Goal: Task Accomplishment & Management: Use online tool/utility

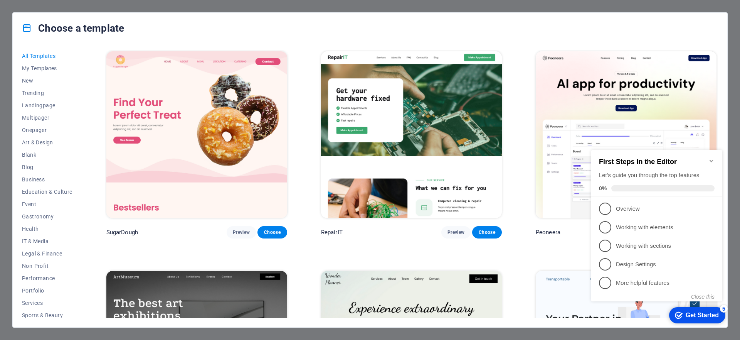
click at [711, 159] on icon "Minimize checklist" at bounding box center [712, 161] width 6 height 6
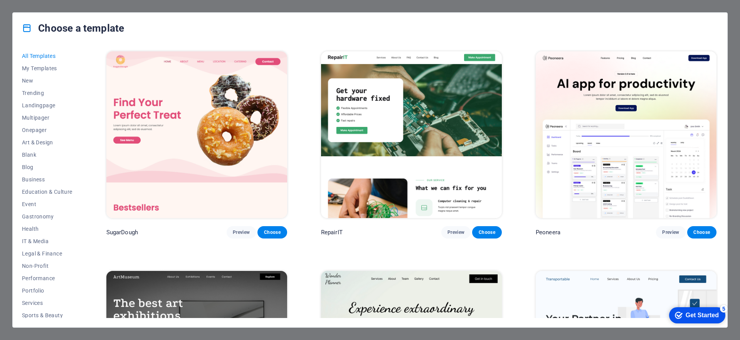
click at [203, 8] on div "Choose a template All Templates My Templates New Trending Landingpage Multipage…" at bounding box center [370, 170] width 740 height 340
drag, startPoint x: 697, startPoint y: 312, endPoint x: 772, endPoint y: 476, distance: 179.9
click at [697, 312] on div "Get Started" at bounding box center [702, 315] width 33 height 7
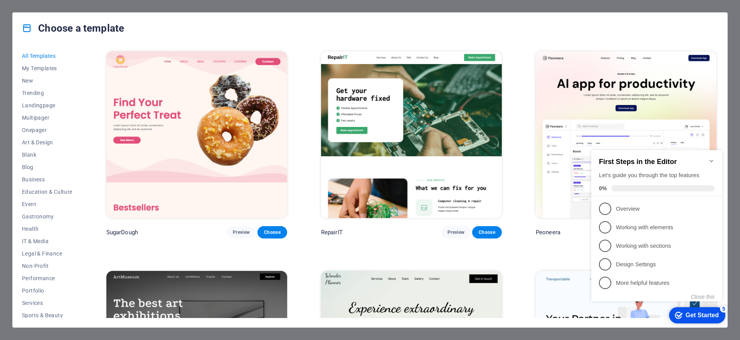
drag, startPoint x: 711, startPoint y: 161, endPoint x: 630, endPoint y: 155, distance: 81.2
click at [711, 161] on h2 "First Steps in the Editor" at bounding box center [657, 162] width 116 height 8
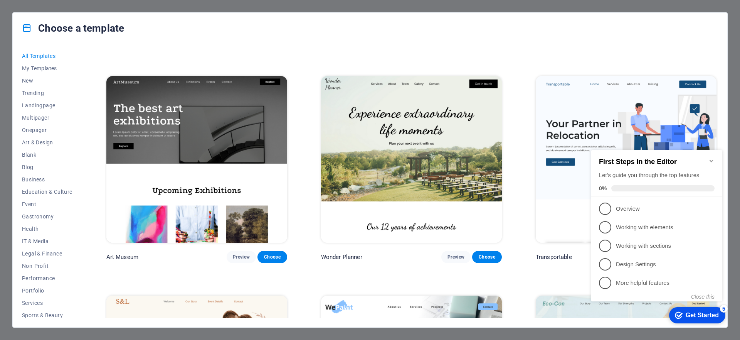
scroll to position [271, 0]
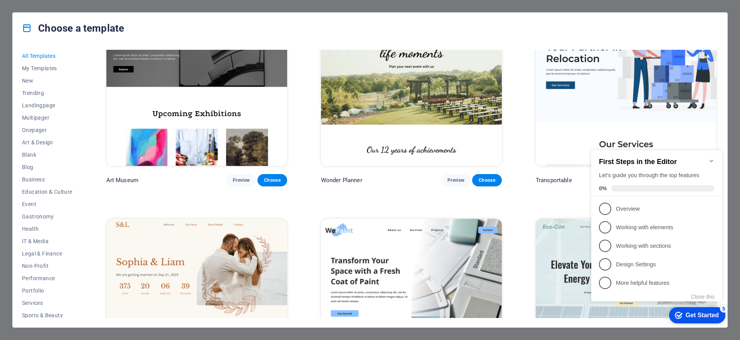
drag, startPoint x: 592, startPoint y: 9, endPoint x: 580, endPoint y: 20, distance: 16.1
click at [592, 9] on div "Choose a template All Templates My Templates New Trending Landingpage Multipage…" at bounding box center [370, 170] width 740 height 340
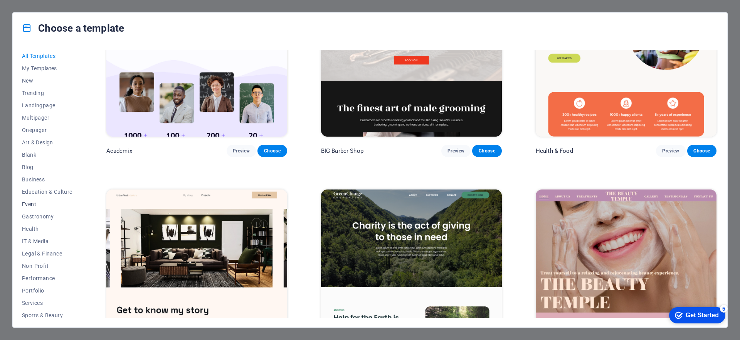
scroll to position [964, 0]
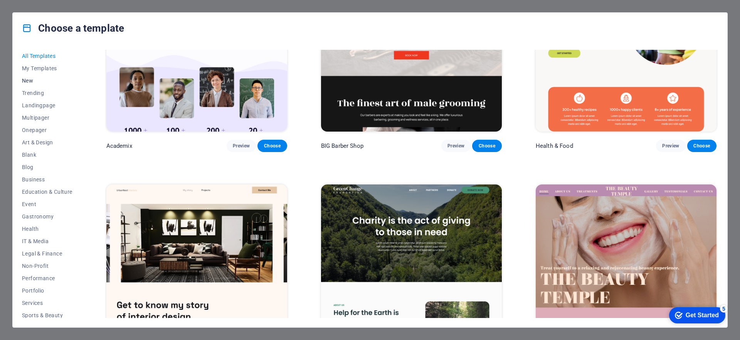
click at [34, 77] on span "New" at bounding box center [47, 80] width 51 height 6
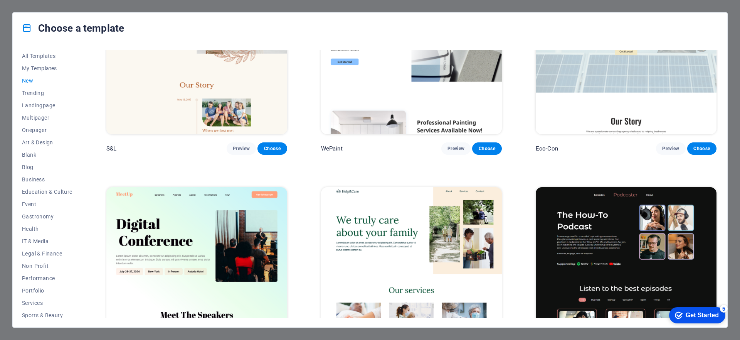
scroll to position [0, 0]
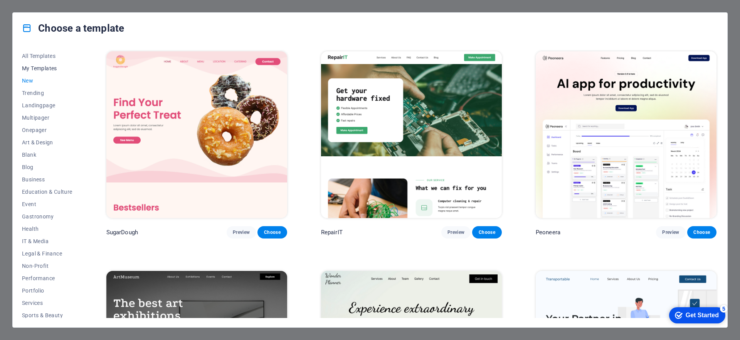
click at [42, 66] on span "My Templates" at bounding box center [47, 68] width 51 height 6
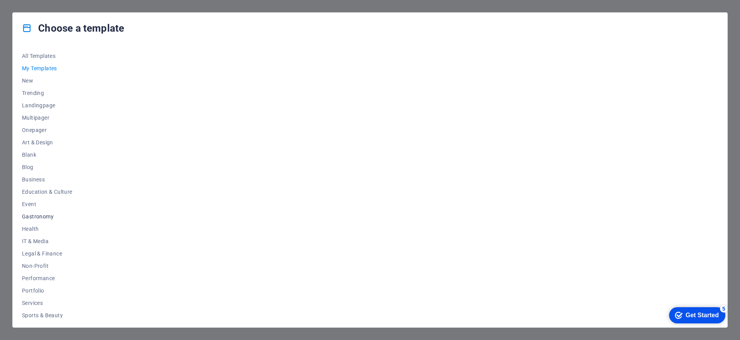
scroll to position [40, 0]
click at [38, 312] on span "Wireframe" at bounding box center [47, 311] width 51 height 6
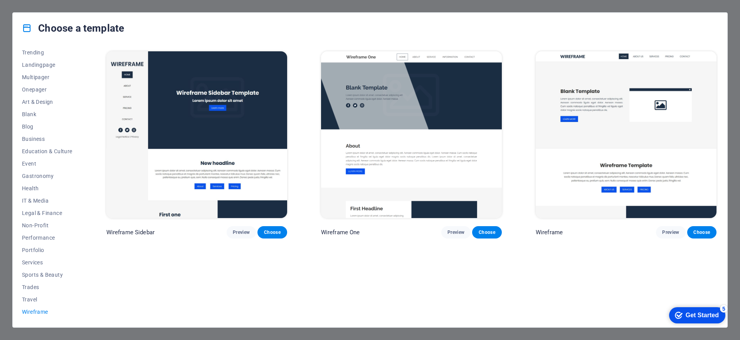
click at [627, 158] on img at bounding box center [626, 134] width 181 height 167
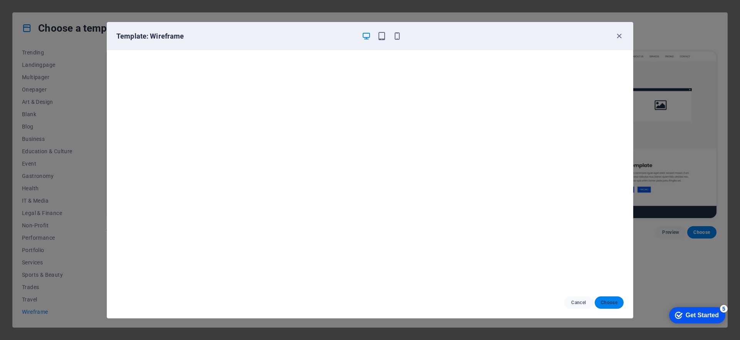
click at [609, 303] on span "Choose" at bounding box center [609, 302] width 17 height 6
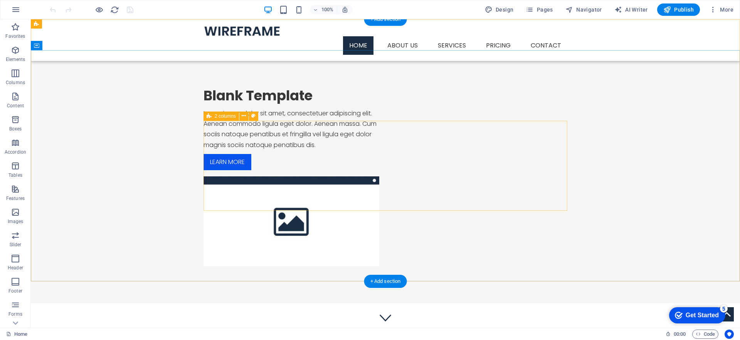
click at [391, 128] on div "Blank Template Lorem ipsum dolor sit amet, consectetuer adipiscing elit. Aenean…" at bounding box center [386, 176] width 364 height 179
click at [233, 104] on div "Blank Template" at bounding box center [292, 95] width 176 height 17
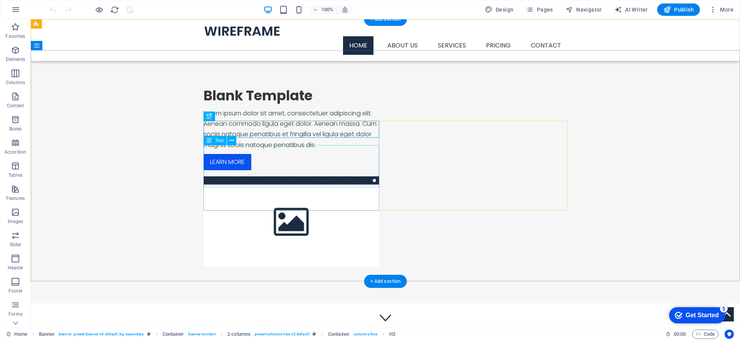
click at [357, 150] on div "Lorem ipsum dolor sit amet, consectetuer adipiscing elit. Aenean commodo ligula…" at bounding box center [292, 129] width 176 height 42
click at [231, 141] on icon at bounding box center [232, 140] width 4 height 8
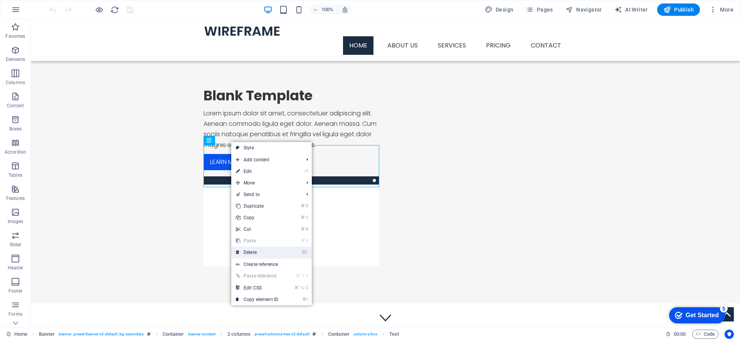
click at [270, 253] on link "⌦ Delete" at bounding box center [257, 252] width 52 height 12
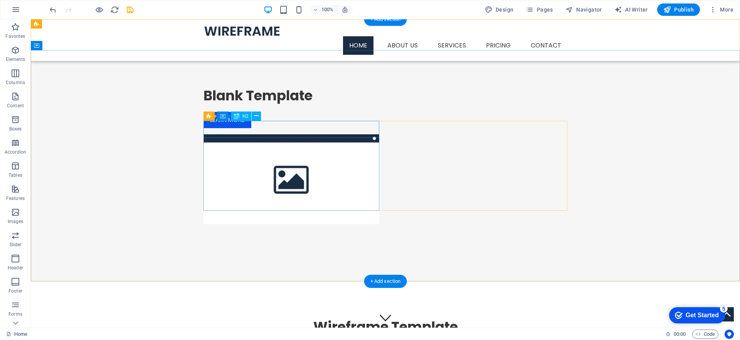
drag, startPoint x: 301, startPoint y: 126, endPoint x: 309, endPoint y: 126, distance: 8.5
click at [301, 104] on div "Blank Template" at bounding box center [292, 95] width 176 height 17
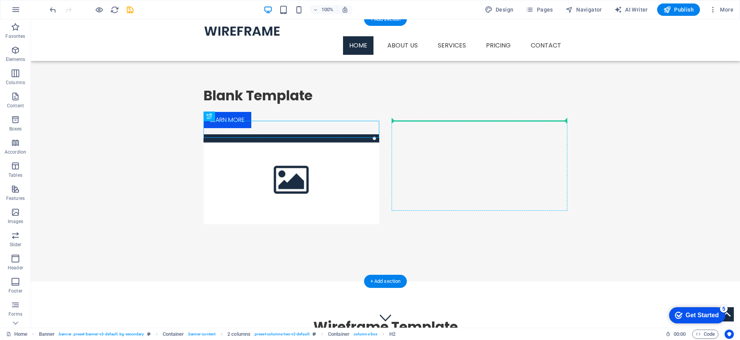
drag, startPoint x: 273, startPoint y: 127, endPoint x: 435, endPoint y: 122, distance: 162.4
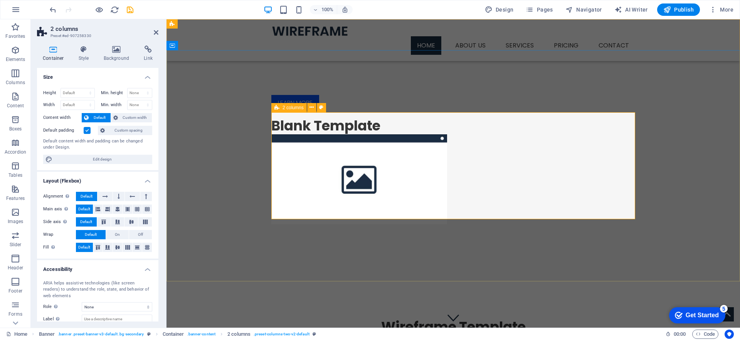
click at [285, 111] on div "Learn more" at bounding box center [359, 99] width 176 height 24
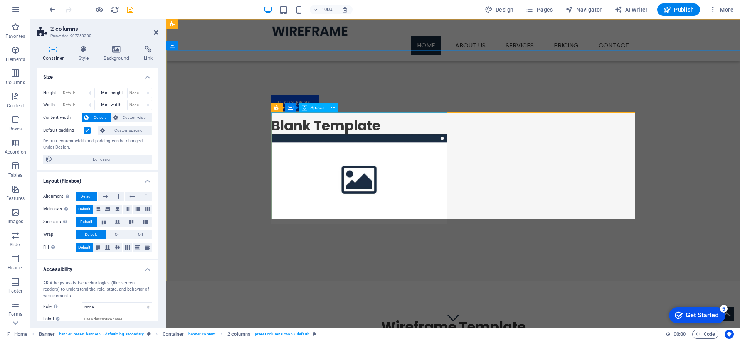
click at [432, 91] on div at bounding box center [359, 89] width 176 height 4
click at [446, 111] on div "Learn more" at bounding box center [359, 99] width 176 height 24
click at [309, 108] on div "Spacer" at bounding box center [313, 107] width 29 height 9
click at [296, 111] on div "Learn more" at bounding box center [359, 103] width 176 height 16
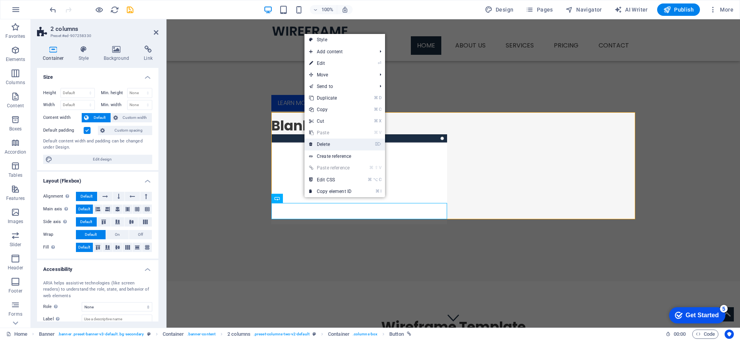
click at [324, 146] on link "⌦ Delete" at bounding box center [331, 144] width 52 height 12
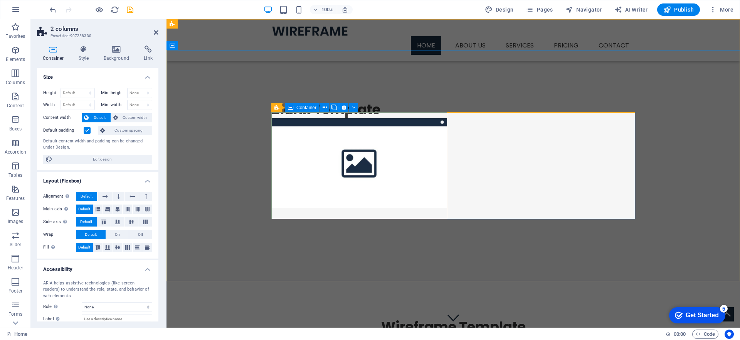
click at [362, 95] on div at bounding box center [359, 91] width 176 height 8
click at [444, 95] on div at bounding box center [359, 91] width 176 height 8
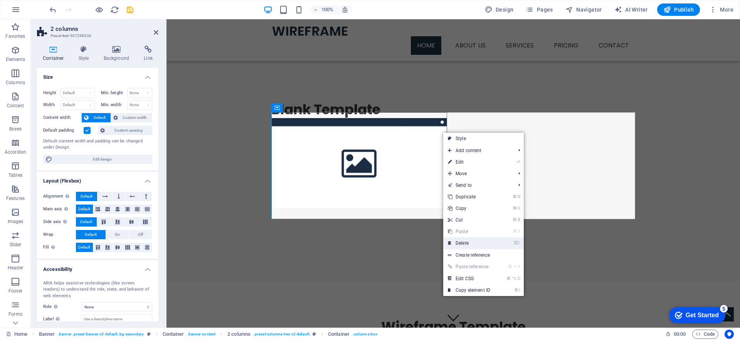
click at [478, 242] on link "⌦ Delete" at bounding box center [469, 243] width 52 height 12
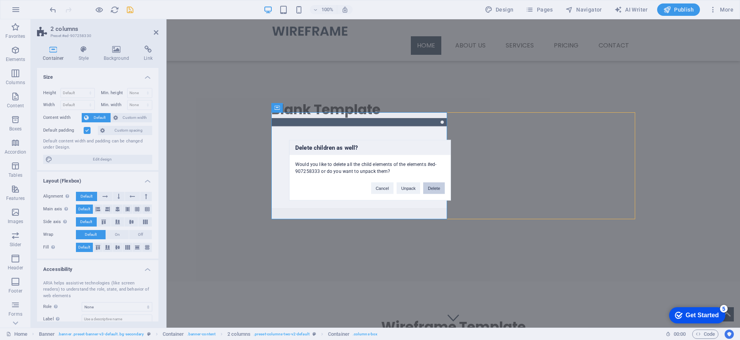
click at [438, 185] on button "Delete" at bounding box center [434, 188] width 22 height 12
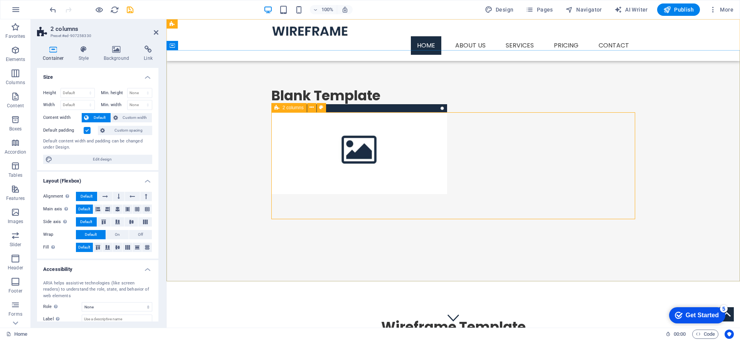
click at [457, 141] on div "Blank Template" at bounding box center [453, 140] width 364 height 107
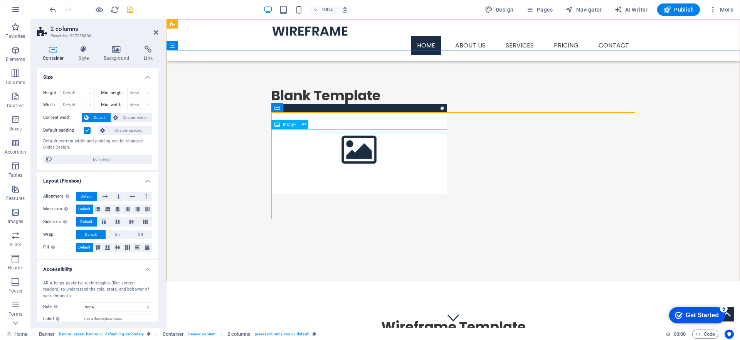
click at [443, 140] on figure at bounding box center [359, 149] width 176 height 90
click at [438, 132] on figure at bounding box center [359, 149] width 176 height 90
click at [362, 104] on div "Blank Template" at bounding box center [359, 95] width 176 height 17
click at [119, 207] on icon at bounding box center [117, 208] width 5 height 9
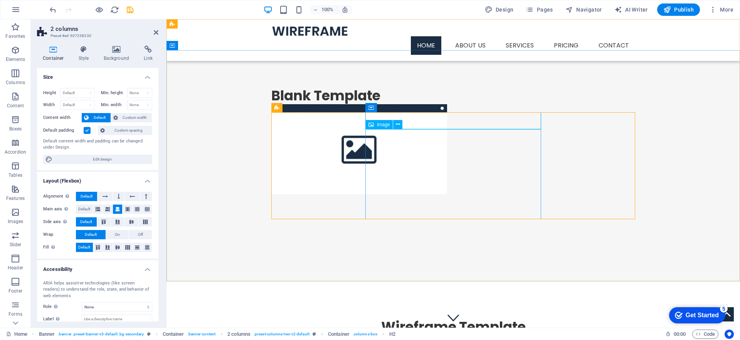
click at [405, 161] on figure at bounding box center [359, 149] width 176 height 90
click at [171, 24] on icon at bounding box center [172, 23] width 5 height 9
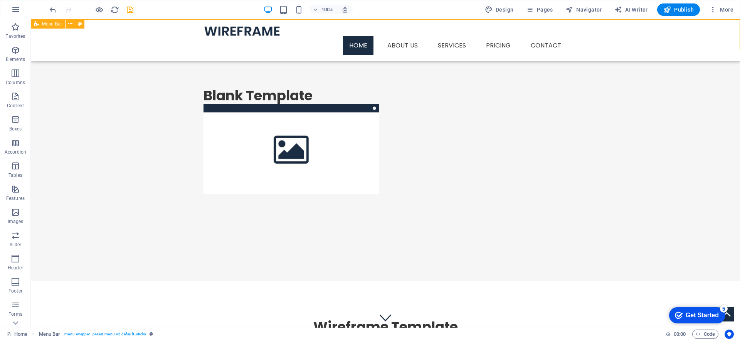
click at [51, 24] on span "Menu Bar" at bounding box center [52, 24] width 20 height 5
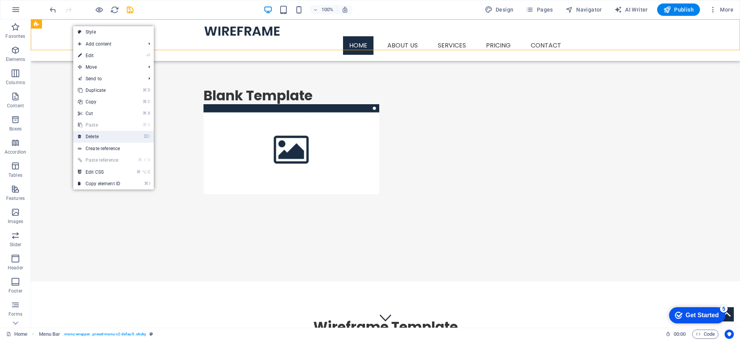
click at [102, 139] on link "⌦ Delete" at bounding box center [99, 137] width 52 height 12
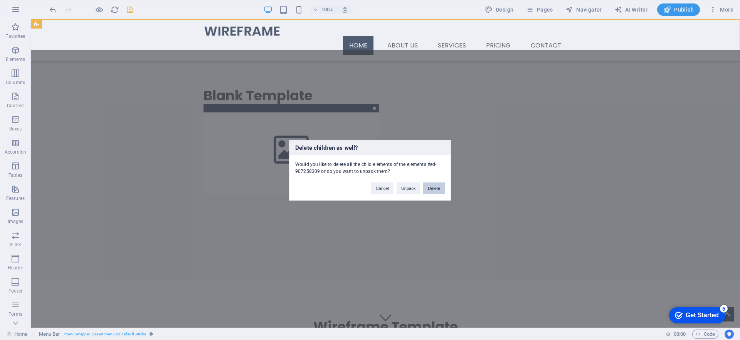
click at [443, 188] on button "Delete" at bounding box center [434, 188] width 22 height 12
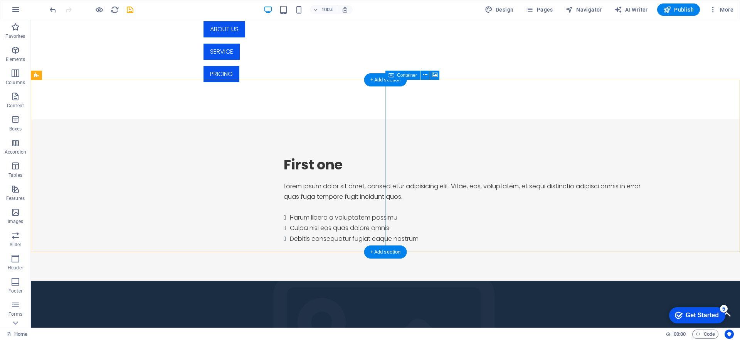
scroll to position [362, 0]
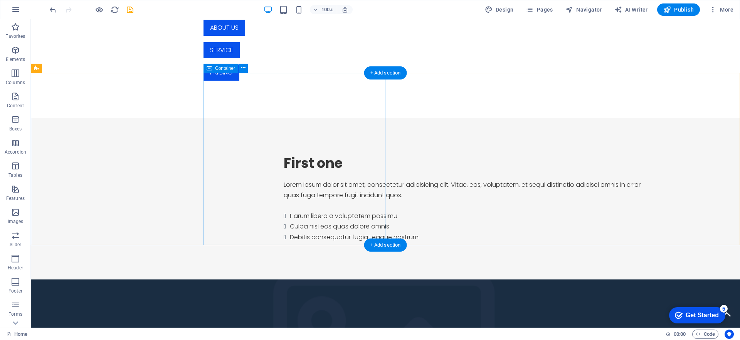
drag, startPoint x: 347, startPoint y: 78, endPoint x: 338, endPoint y: 82, distance: 10.4
click at [347, 118] on div "First one Lorem ipsum dolor sit amet, consectetur adipisicing elit. Vitae, eos,…" at bounding box center [472, 199] width 537 height 162
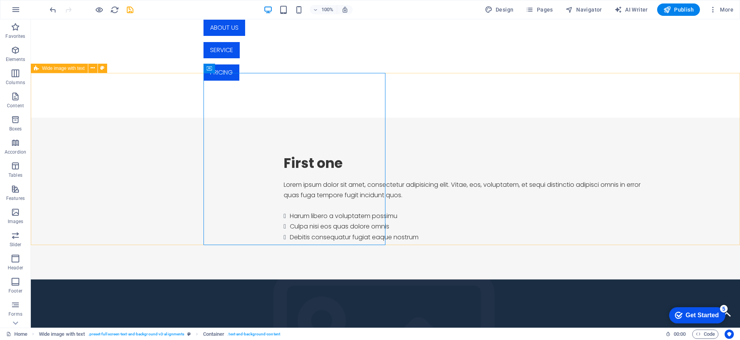
click at [0, 0] on icon at bounding box center [0, 0] width 0 height 0
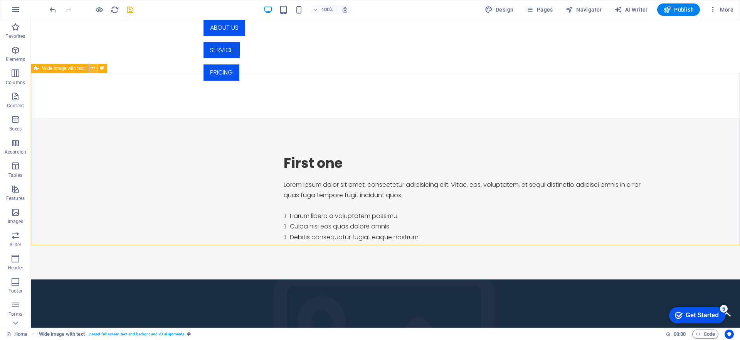
drag, startPoint x: 94, startPoint y: 68, endPoint x: 62, endPoint y: 64, distance: 31.5
click at [94, 68] on icon at bounding box center [93, 68] width 4 height 8
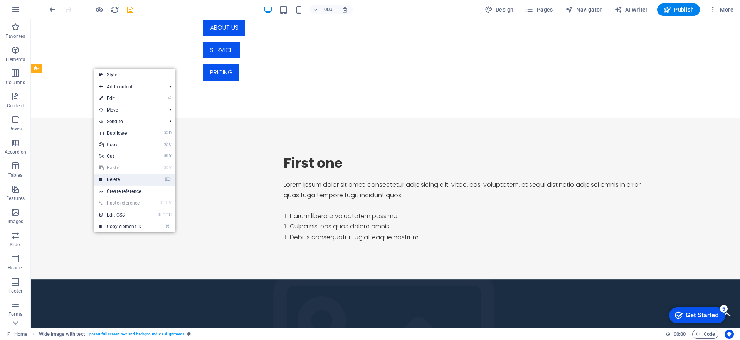
click at [121, 180] on link "⌦ Delete" at bounding box center [120, 179] width 52 height 12
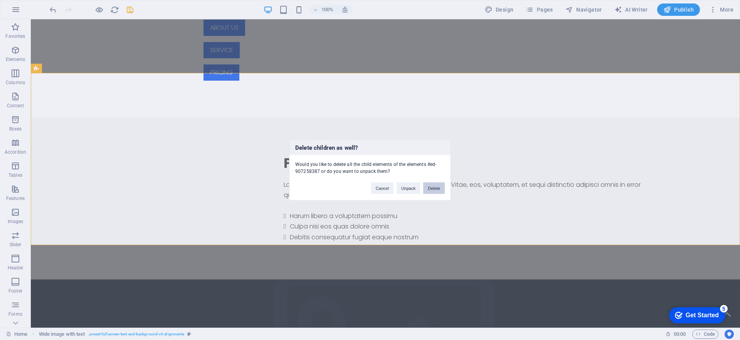
click at [430, 191] on button "Delete" at bounding box center [434, 188] width 22 height 12
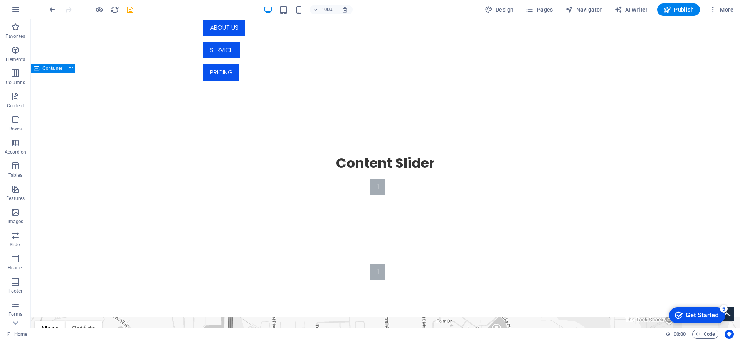
click at [44, 72] on div "Container" at bounding box center [48, 68] width 35 height 9
click at [71, 66] on icon at bounding box center [71, 68] width 4 height 8
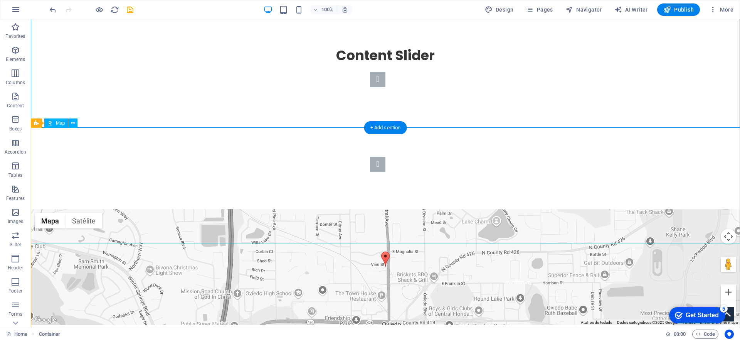
scroll to position [477, 0]
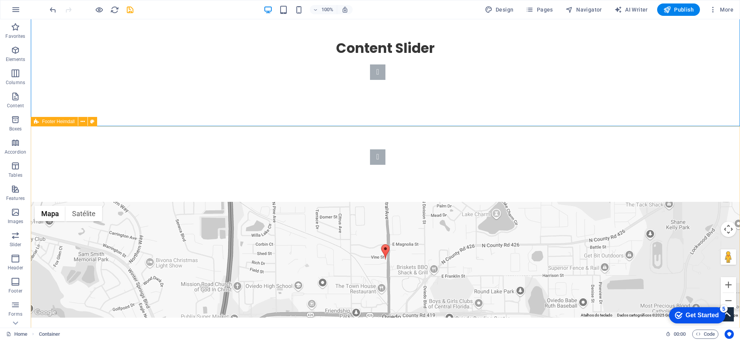
click at [35, 120] on icon at bounding box center [36, 121] width 5 height 9
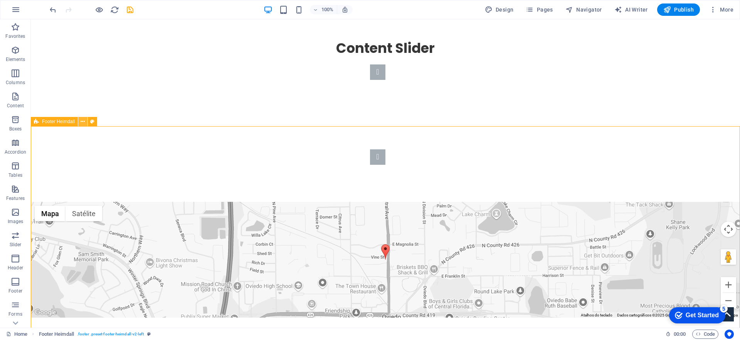
click at [83, 122] on icon at bounding box center [83, 122] width 4 height 8
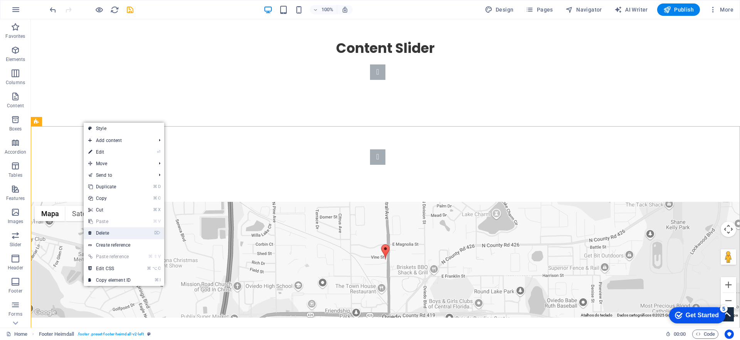
click at [129, 231] on link "⌦ Delete" at bounding box center [110, 233] width 52 height 12
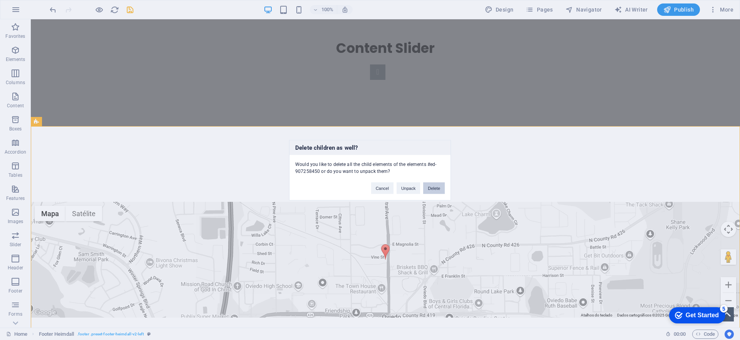
click at [440, 190] on button "Delete" at bounding box center [434, 188] width 22 height 12
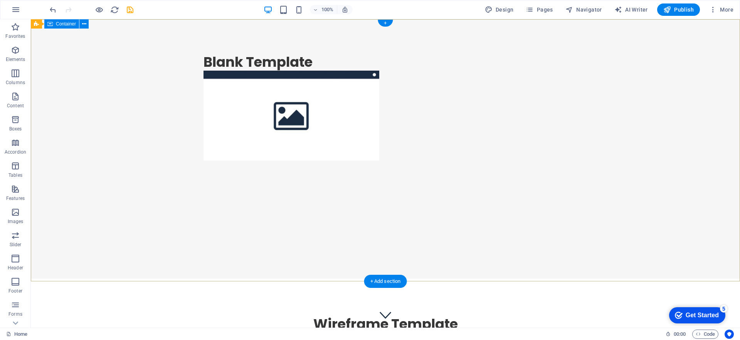
scroll to position [0, 0]
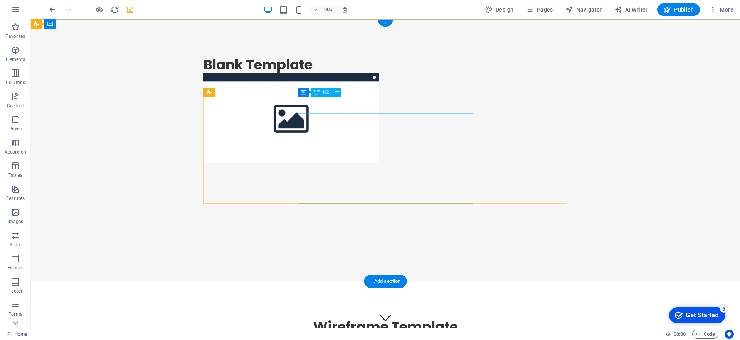
click at [372, 73] on div "Blank Template" at bounding box center [292, 64] width 176 height 17
click at [338, 73] on div "Blank Template" at bounding box center [292, 64] width 176 height 17
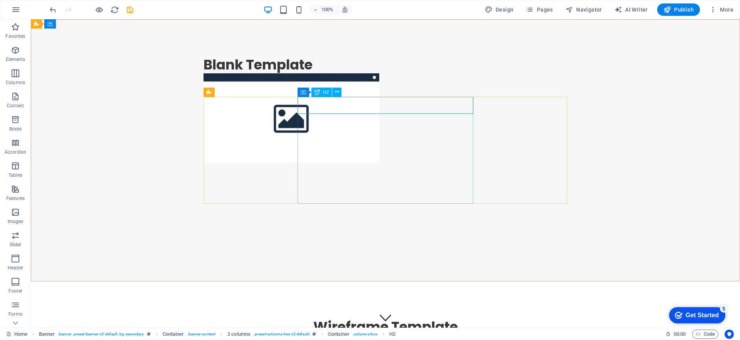
click at [327, 92] on span "H2" at bounding box center [326, 92] width 6 height 5
click at [333, 92] on button at bounding box center [336, 92] width 9 height 9
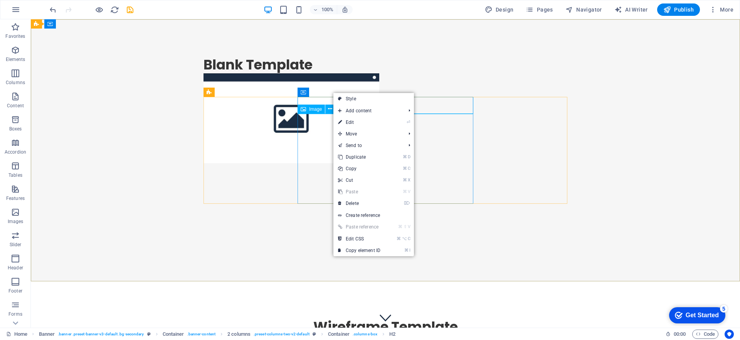
drag, startPoint x: 315, startPoint y: 113, endPoint x: 315, endPoint y: 109, distance: 4.6
click at [315, 54] on div "Image" at bounding box center [261, 45] width 176 height 17
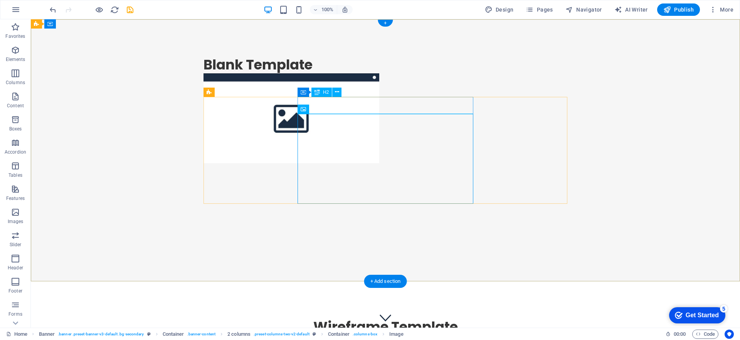
click at [332, 73] on div "Blank Template" at bounding box center [292, 64] width 176 height 17
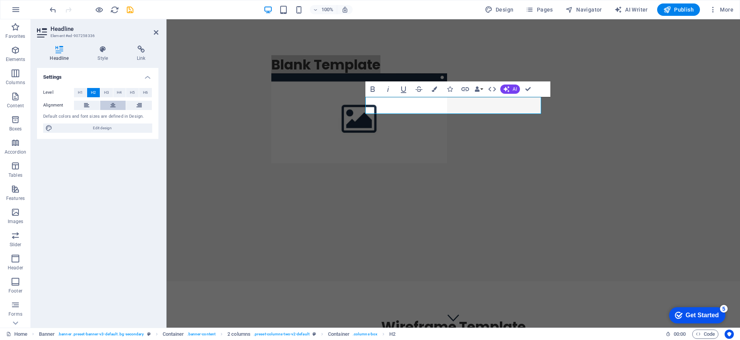
click at [110, 103] on icon at bounding box center [112, 105] width 5 height 9
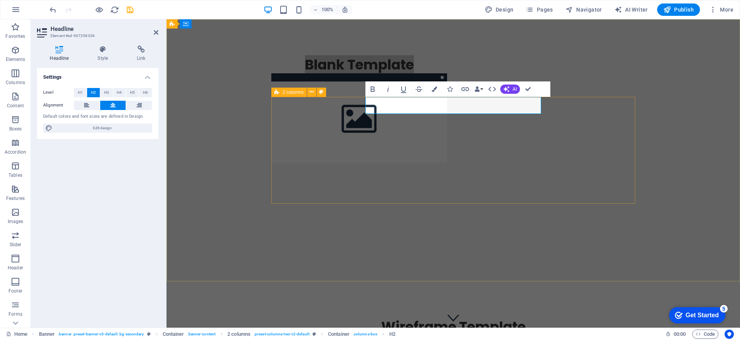
click at [638, 135] on div "Blank Template" at bounding box center [454, 109] width 574 height 181
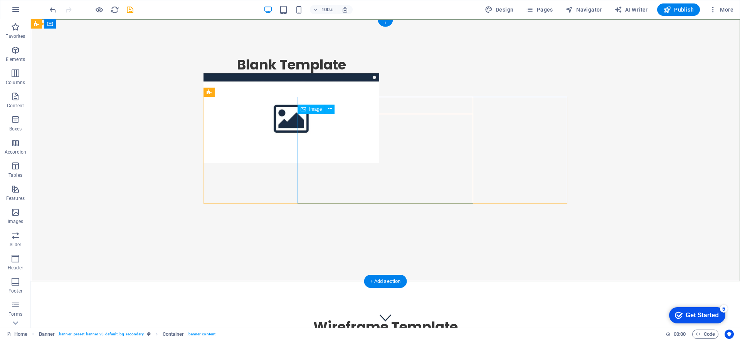
click at [379, 139] on figure at bounding box center [292, 118] width 176 height 90
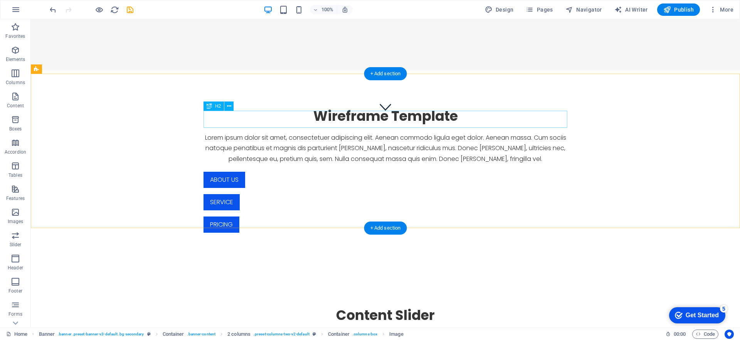
scroll to position [206, 0]
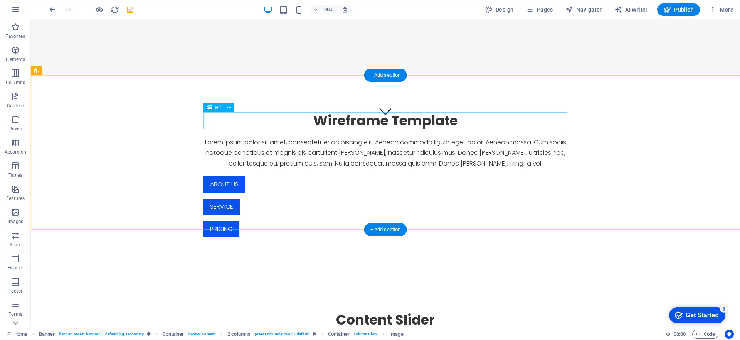
click at [419, 117] on div "Wireframe Template" at bounding box center [386, 120] width 364 height 17
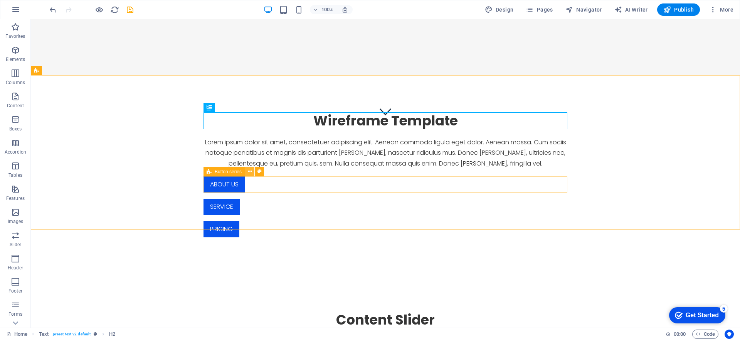
click at [253, 172] on button at bounding box center [249, 171] width 9 height 9
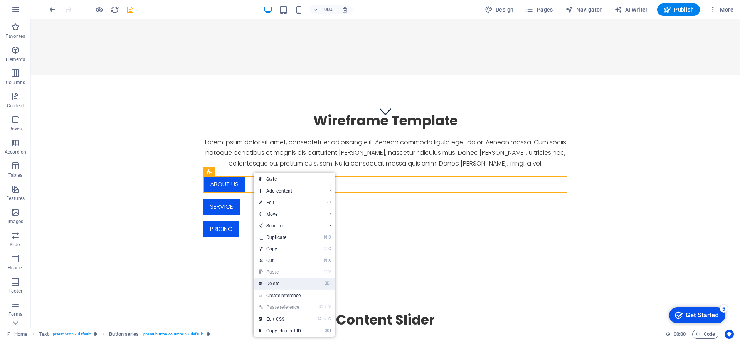
click at [298, 285] on link "⌦ Delete" at bounding box center [280, 284] width 52 height 12
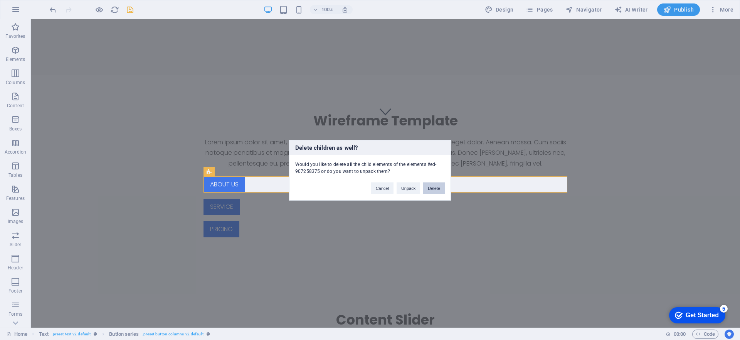
click at [438, 185] on button "Delete" at bounding box center [434, 188] width 22 height 12
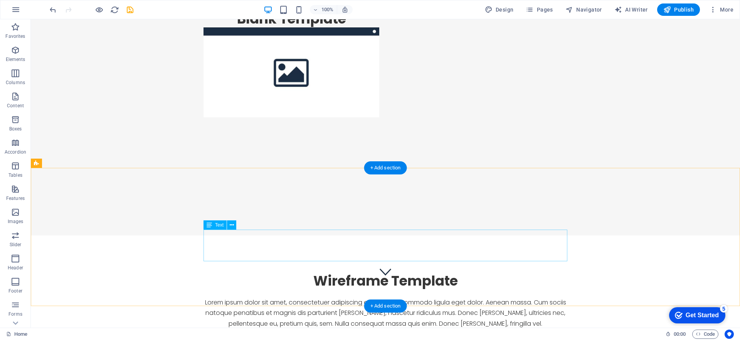
scroll to position [0, 0]
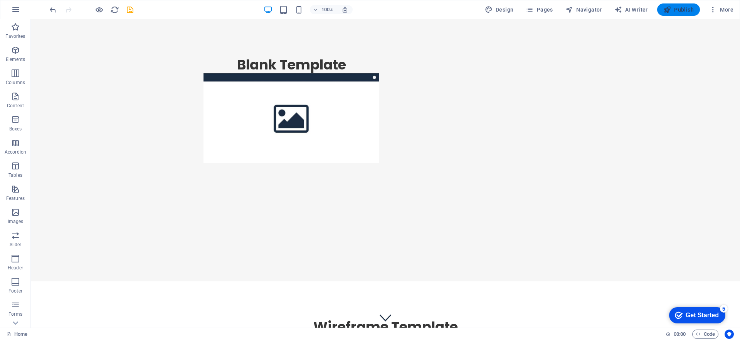
click at [675, 10] on span "Publish" at bounding box center [678, 10] width 30 height 8
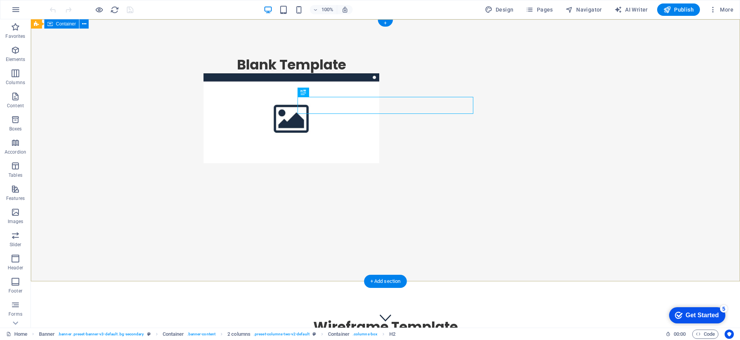
click at [579, 200] on div "Blank Template" at bounding box center [385, 109] width 709 height 181
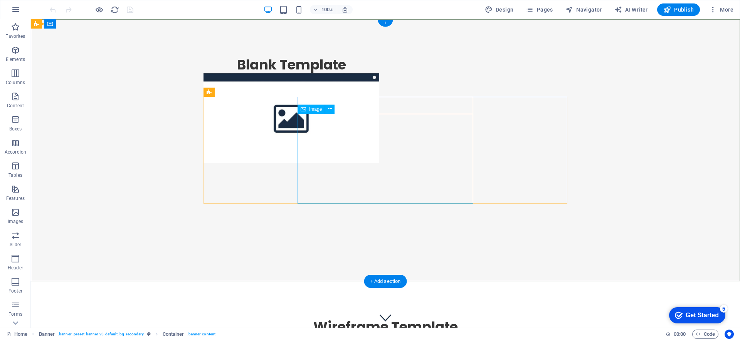
click at [379, 134] on figure at bounding box center [292, 118] width 176 height 90
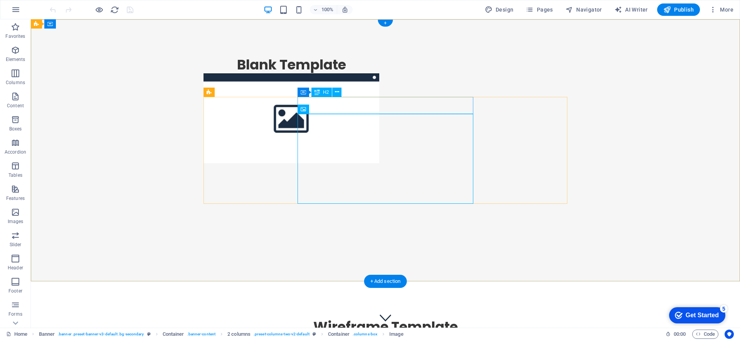
click at [379, 73] on div "Blank Template" at bounding box center [292, 64] width 176 height 17
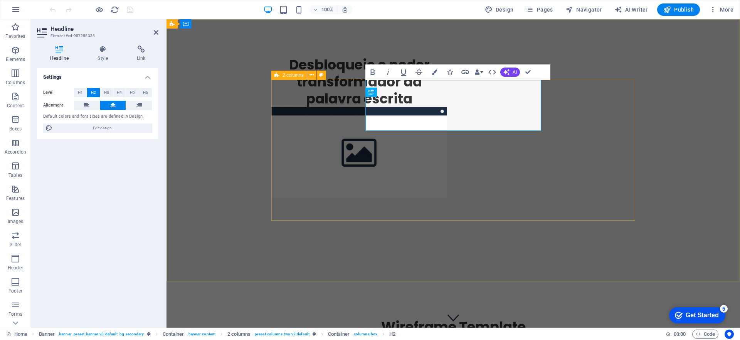
click at [320, 97] on div "Desbloqueie o poder transformador da palavra escrita" at bounding box center [453, 126] width 364 height 141
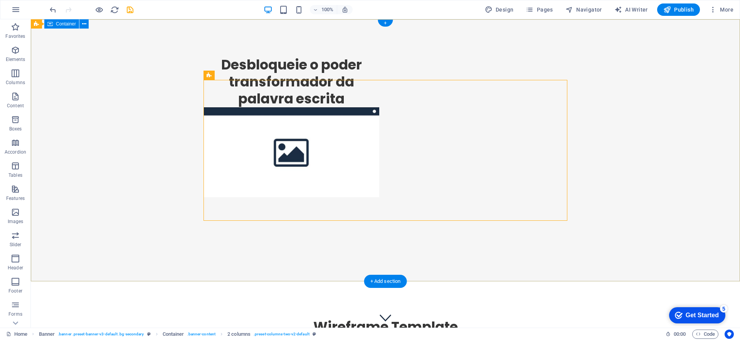
click at [619, 170] on div "Desbloqueie o poder transformador da palavra escrita" at bounding box center [385, 126] width 709 height 215
click at [379, 105] on div "Desbloqueie o poder transformador da palavra escrita" at bounding box center [292, 81] width 176 height 51
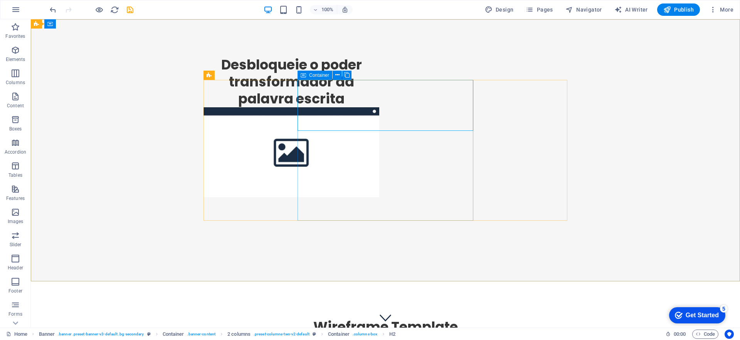
click at [303, 77] on icon at bounding box center [303, 75] width 5 height 9
click at [315, 74] on span "Container" at bounding box center [319, 75] width 20 height 5
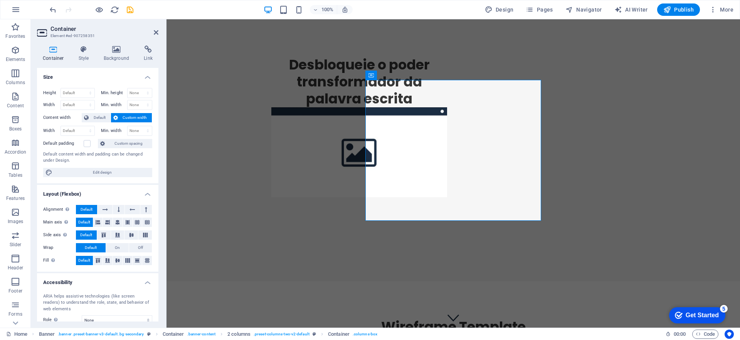
click at [124, 117] on span "Custom width" at bounding box center [135, 117] width 30 height 9
click at [89, 130] on select "Default px rem % em vh vw" at bounding box center [78, 130] width 34 height 9
click at [61, 126] on select "Default px rem % em vh vw" at bounding box center [78, 130] width 34 height 9
select select "DISABLED_OPTION_VALUE"
click at [91, 173] on span "Edit design" at bounding box center [102, 172] width 95 height 9
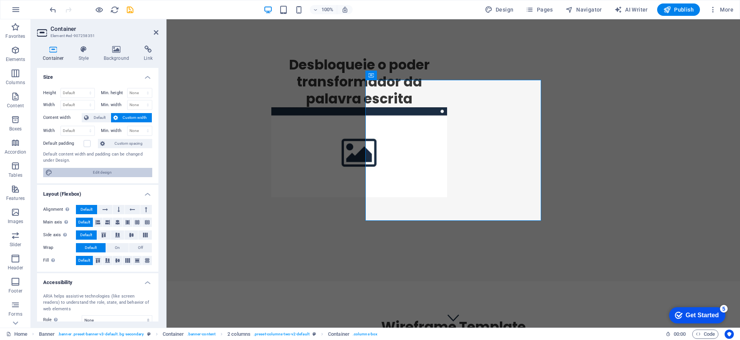
select select "px"
select select "300"
select select "px"
select select "rem"
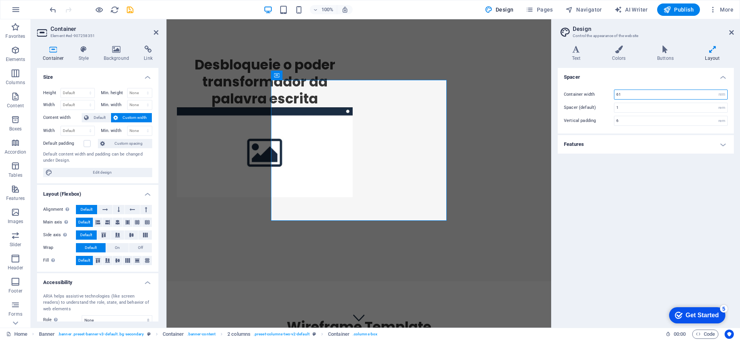
click at [711, 93] on input "61" at bounding box center [671, 94] width 113 height 9
drag, startPoint x: 650, startPoint y: 94, endPoint x: 601, endPoint y: 92, distance: 49.0
click at [601, 92] on div "Container width 61 rem px" at bounding box center [646, 94] width 164 height 10
type input "100"
drag, startPoint x: 682, startPoint y: 227, endPoint x: 649, endPoint y: 136, distance: 97.2
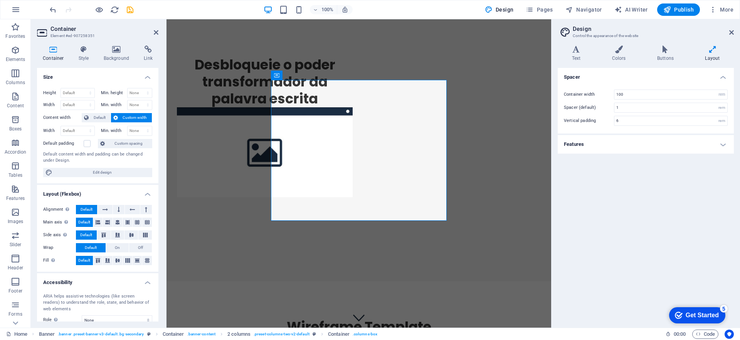
click at [679, 225] on div "Spacer Container width 100 rem px Spacer (default) 1 rem Vertical padding 6 rem…" at bounding box center [646, 194] width 176 height 253
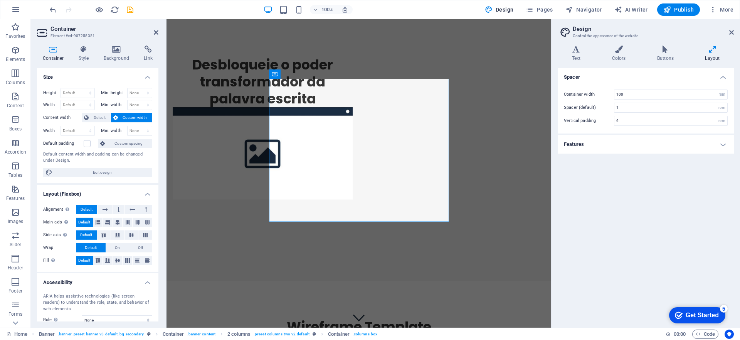
click at [712, 56] on h4 "Layout" at bounding box center [712, 53] width 43 height 16
click at [670, 51] on icon at bounding box center [665, 49] width 45 height 8
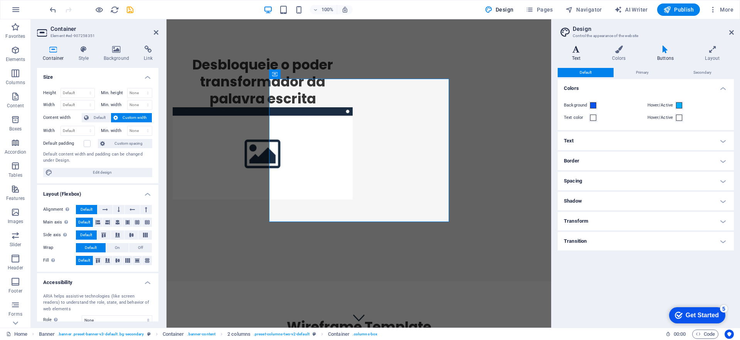
drag, startPoint x: 623, startPoint y: 51, endPoint x: 584, endPoint y: 51, distance: 38.9
click at [623, 51] on icon at bounding box center [619, 49] width 42 height 8
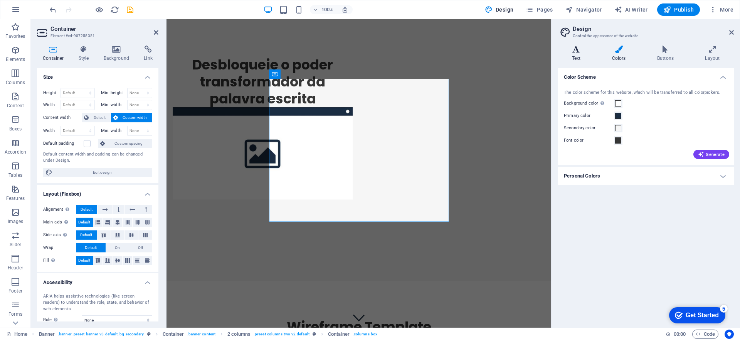
click at [578, 50] on icon at bounding box center [576, 49] width 37 height 8
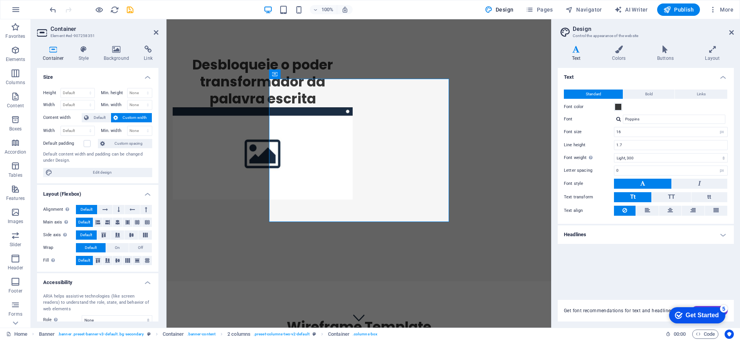
click at [734, 28] on aside "Design Control the appearance of the website Variants Text Colors Buttons Layou…" at bounding box center [645, 173] width 189 height 308
click at [732, 31] on icon at bounding box center [731, 32] width 5 height 6
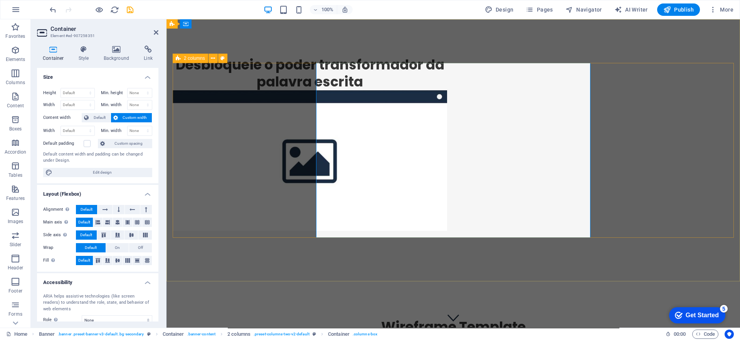
click at [658, 180] on div "Desbloqueie o poder transformador da palavra escrita" at bounding box center [453, 143] width 561 height 174
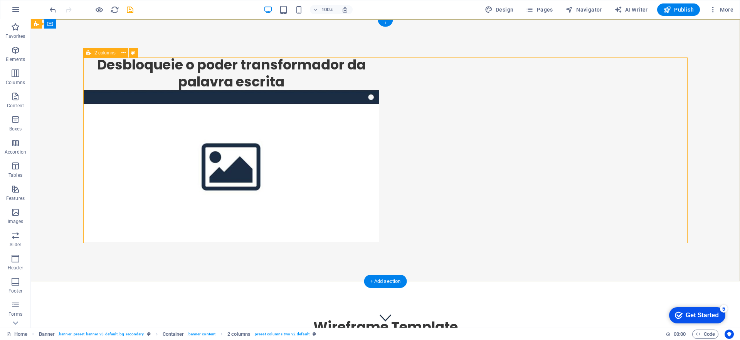
click at [703, 224] on div "Desbloqueie o poder transformador da palavra escrita" at bounding box center [385, 148] width 709 height 259
click at [379, 90] on div "Desbloqueie o poder transformador da palavra escrita" at bounding box center [231, 73] width 296 height 34
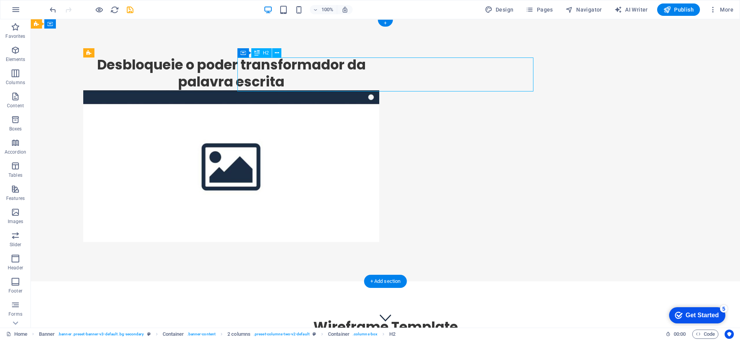
click at [379, 71] on div "Desbloqueie o poder transformador da palavra escrita" at bounding box center [231, 73] width 296 height 34
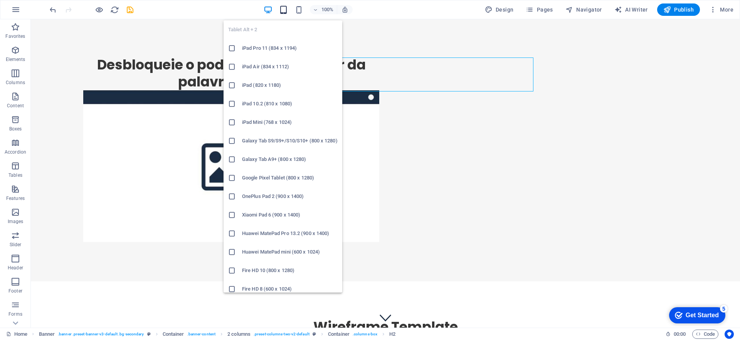
click at [286, 8] on icon "button" at bounding box center [283, 9] width 9 height 9
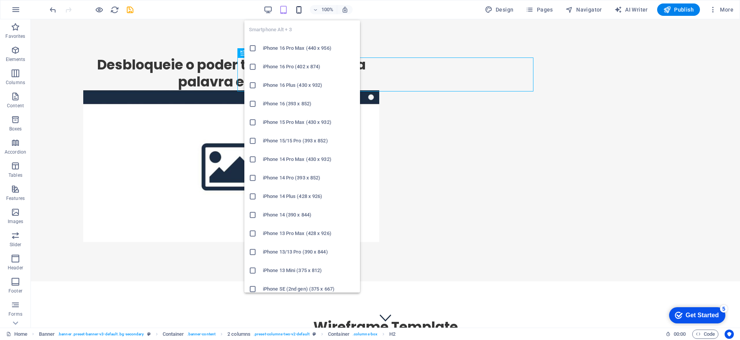
click at [300, 9] on icon "button" at bounding box center [299, 9] width 9 height 9
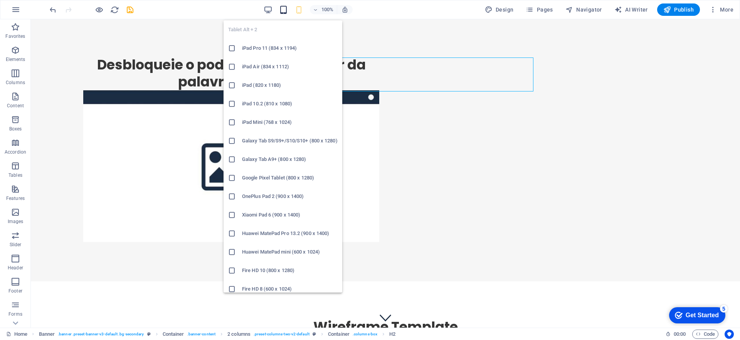
click at [286, 10] on icon "button" at bounding box center [283, 9] width 9 height 9
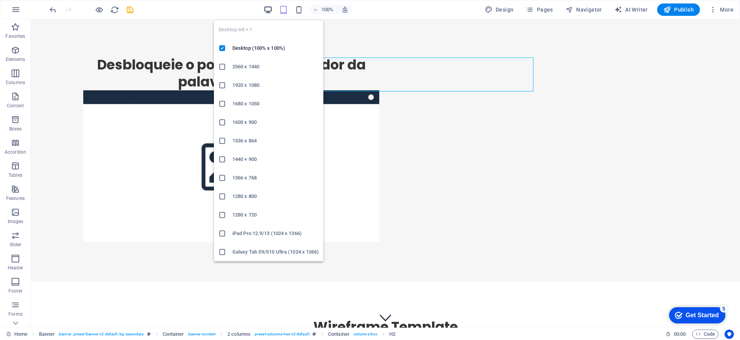
click at [270, 8] on icon "button" at bounding box center [268, 9] width 9 height 9
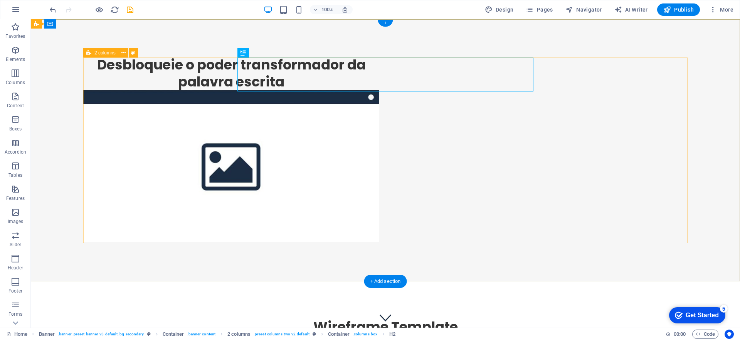
drag, startPoint x: 626, startPoint y: 174, endPoint x: 604, endPoint y: 172, distance: 22.1
click at [626, 174] on div "Desbloqueie o poder transformador da palavra escrita" at bounding box center [385, 148] width 605 height 185
click at [379, 160] on figure at bounding box center [231, 166] width 296 height 152
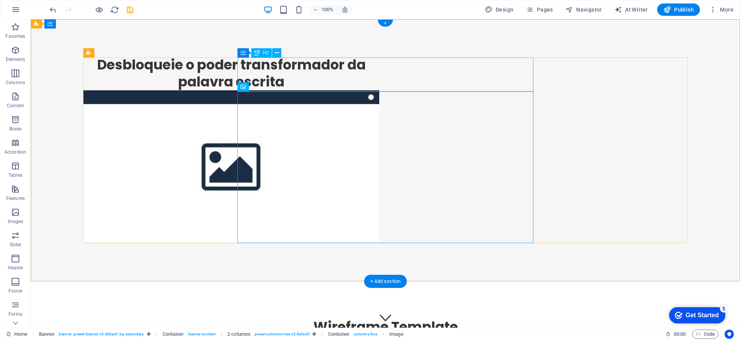
click at [358, 74] on div "Desbloqueie o poder transformador da palavra escrita" at bounding box center [231, 73] width 296 height 34
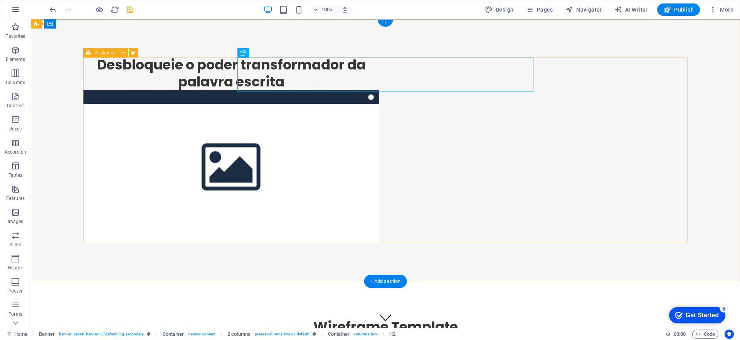
click at [574, 174] on div "Desbloqueie o poder transformador da palavra escrita" at bounding box center [385, 148] width 605 height 185
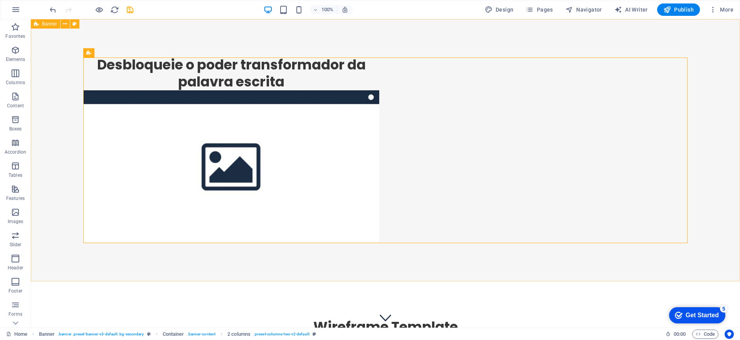
click at [36, 24] on icon at bounding box center [36, 23] width 5 height 9
click at [36, 25] on icon at bounding box center [36, 23] width 5 height 9
select select "vh"
select select "banner"
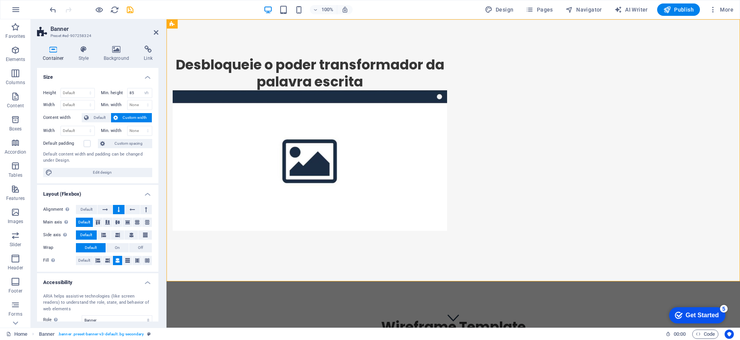
click at [81, 43] on div "Container Style Background Link Size Height Default px rem % vh vw Min. height …" at bounding box center [98, 183] width 134 height 288
drag, startPoint x: 84, startPoint y: 47, endPoint x: 116, endPoint y: 50, distance: 31.7
click at [85, 48] on icon at bounding box center [84, 49] width 22 height 8
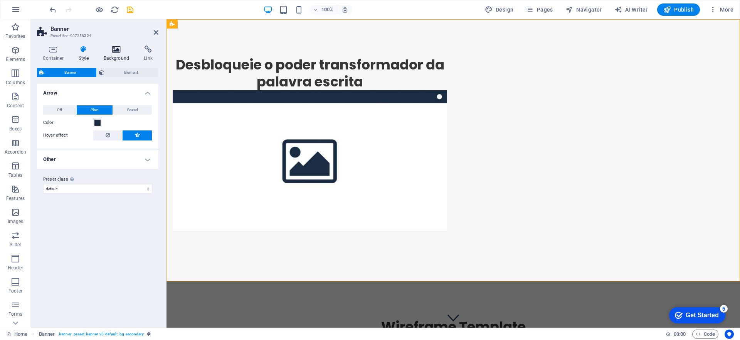
drag, startPoint x: 116, startPoint y: 50, endPoint x: 113, endPoint y: 58, distance: 8.2
click at [116, 50] on icon at bounding box center [116, 49] width 37 height 8
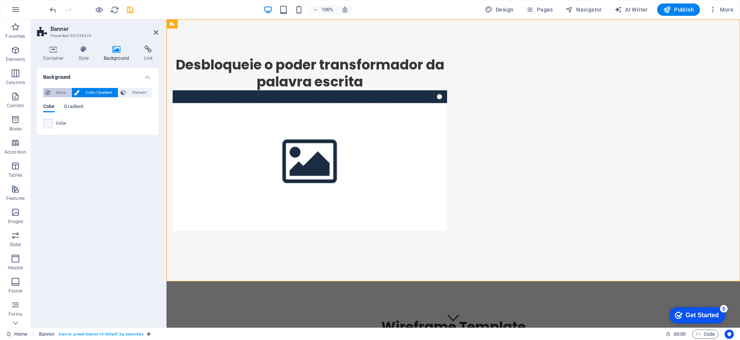
click at [61, 94] on span "None" at bounding box center [60, 92] width 17 height 9
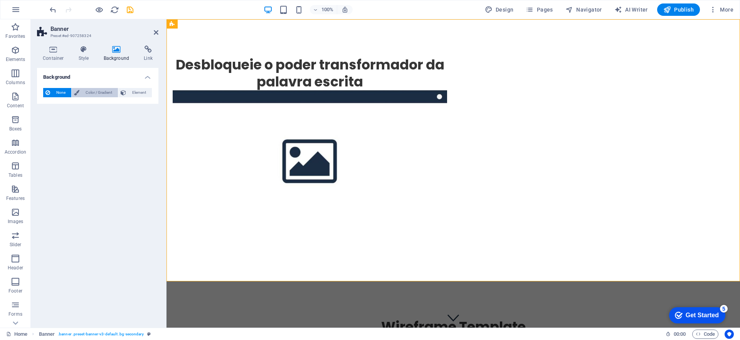
click at [84, 94] on span "Color / Gradient" at bounding box center [99, 92] width 34 height 9
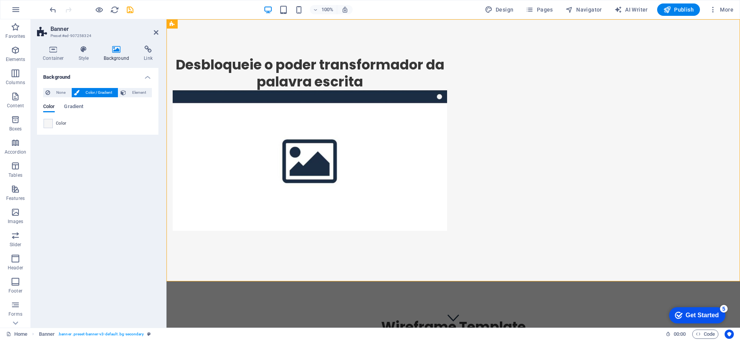
click at [51, 119] on span at bounding box center [48, 123] width 8 height 8
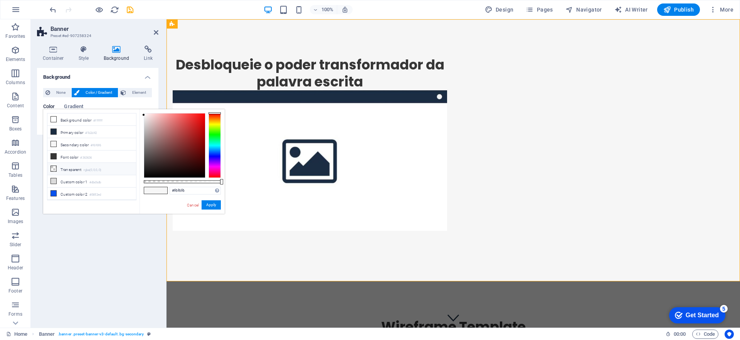
scroll to position [10, 0]
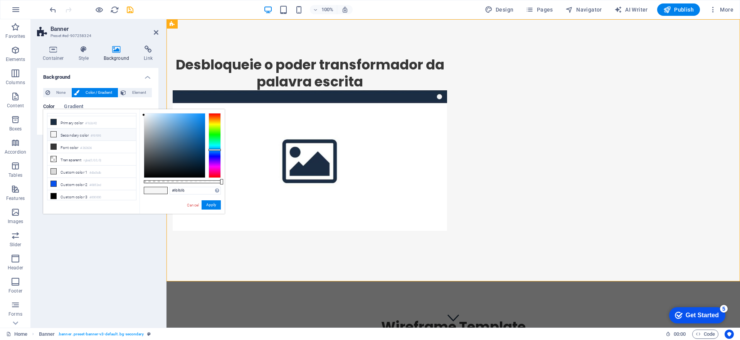
drag, startPoint x: 214, startPoint y: 150, endPoint x: 210, endPoint y: 148, distance: 4.8
click at [214, 149] on div at bounding box center [215, 145] width 12 height 65
drag, startPoint x: 214, startPoint y: 138, endPoint x: 202, endPoint y: 140, distance: 11.6
click at [213, 140] on div at bounding box center [215, 145] width 12 height 65
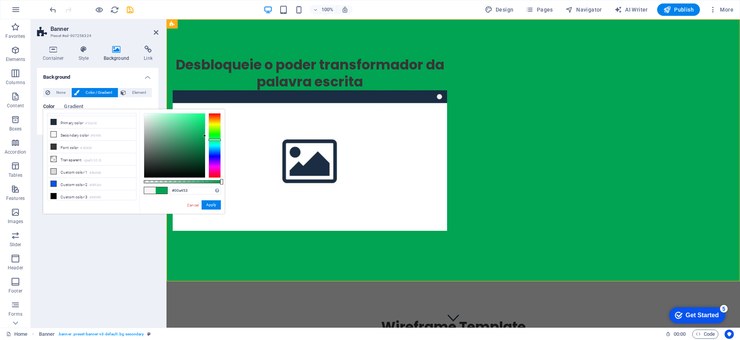
drag, startPoint x: 198, startPoint y: 140, endPoint x: 209, endPoint y: 136, distance: 11.7
click at [209, 136] on div at bounding box center [182, 145] width 77 height 65
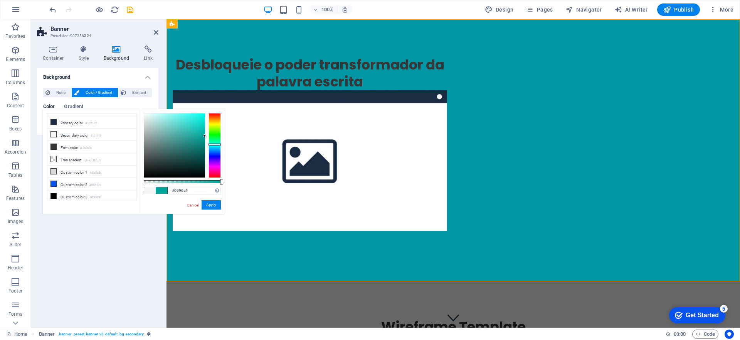
type input "#0090a4"
click at [212, 146] on div at bounding box center [215, 145] width 12 height 65
click at [354, 80] on div "Desbloqueie o poder transformador da palavra escrita" at bounding box center [310, 73] width 274 height 34
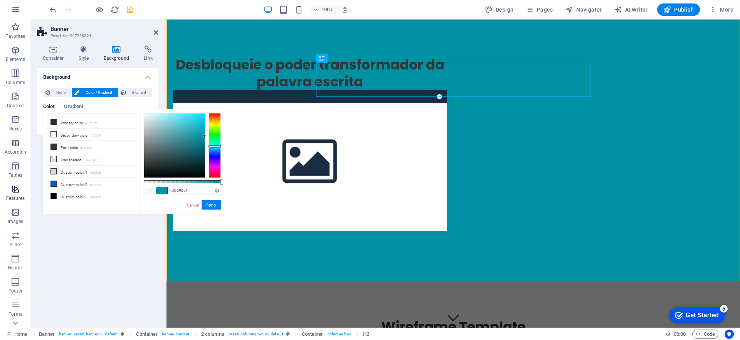
scroll to position [39, 0]
drag, startPoint x: 14, startPoint y: 287, endPoint x: 15, endPoint y: 275, distance: 12.0
click at [14, 287] on icon "button" at bounding box center [15, 288] width 9 height 9
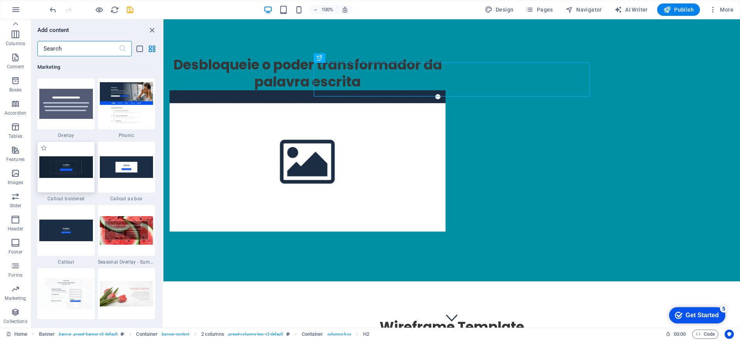
scroll to position [6280, 0]
click at [12, 220] on icon "button" at bounding box center [15, 219] width 9 height 9
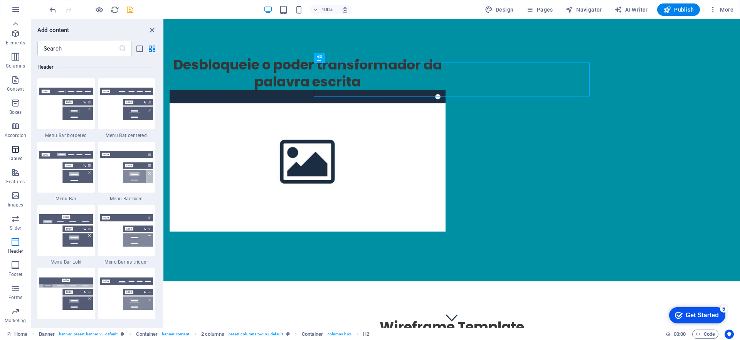
scroll to position [0, 0]
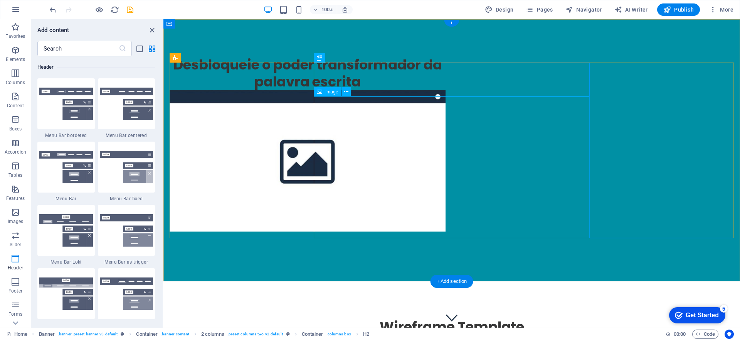
click at [407, 90] on div "Desbloqueie o poder transformador da palavra escrita" at bounding box center [308, 73] width 276 height 34
click at [446, 83] on div "Desbloqueie o poder transformador da palavra escrita" at bounding box center [308, 73] width 276 height 34
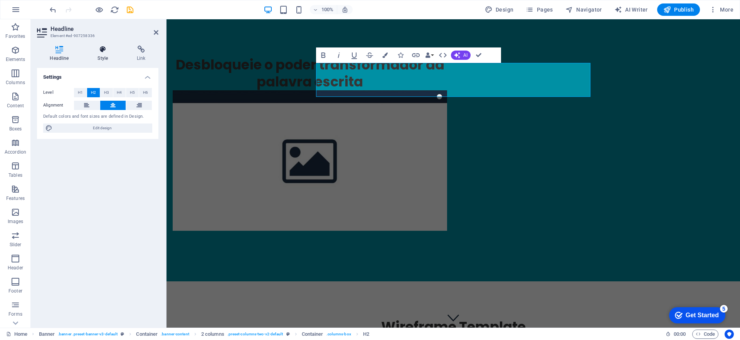
click at [104, 54] on h4 "Style" at bounding box center [104, 53] width 39 height 16
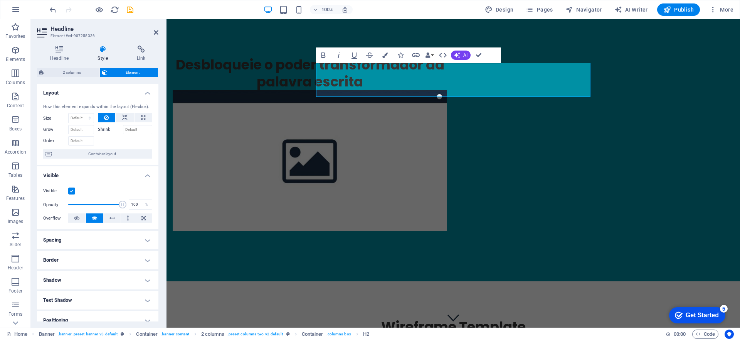
drag, startPoint x: 101, startPoint y: 242, endPoint x: 106, endPoint y: 233, distance: 10.3
click at [101, 242] on h4 "Spacing" at bounding box center [97, 240] width 121 height 19
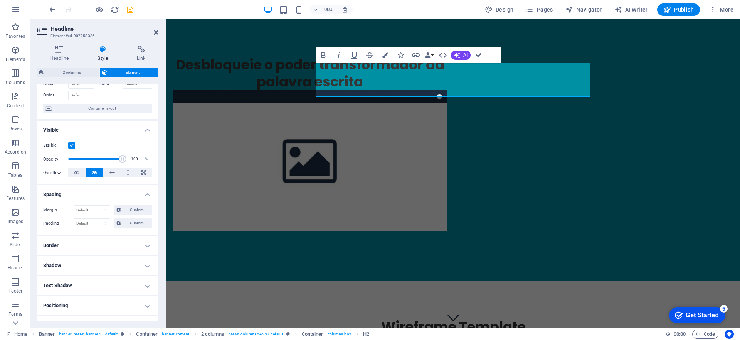
scroll to position [47, 0]
click at [119, 210] on icon at bounding box center [118, 208] width 5 height 9
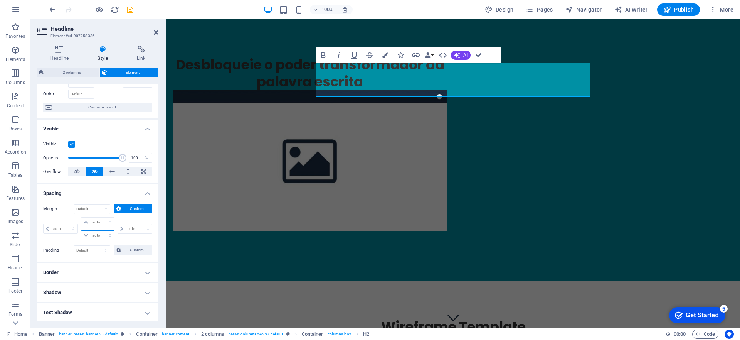
click at [101, 233] on select "auto px % rem vw vh" at bounding box center [97, 235] width 32 height 9
select select "auto"
click at [81, 231] on select "auto px % rem vw vh" at bounding box center [97, 235] width 32 height 9
type input "0"
select select "px"
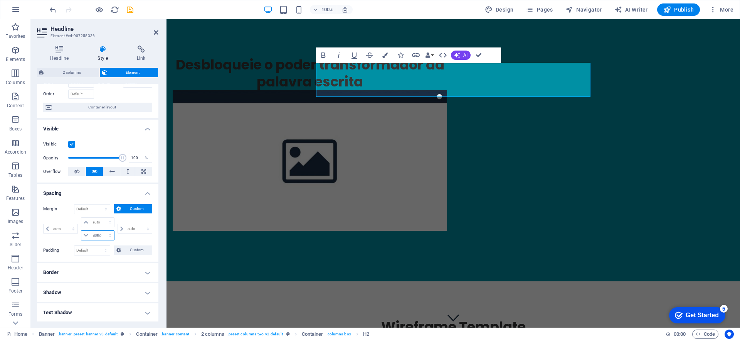
type input "0"
select select "px"
select select "DISABLED_OPTION_VALUE"
type input "0"
select select "px"
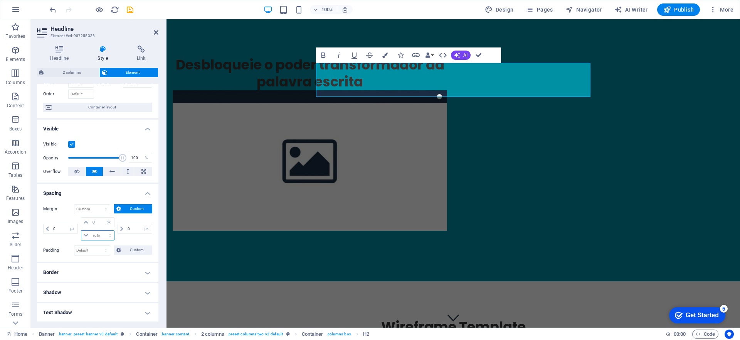
click at [99, 234] on select "auto px % rem vw vh" at bounding box center [97, 235] width 32 height 9
select select "px"
click at [102, 231] on select "auto px % rem vw vh" at bounding box center [97, 235] width 32 height 9
type input "0"
select select "px"
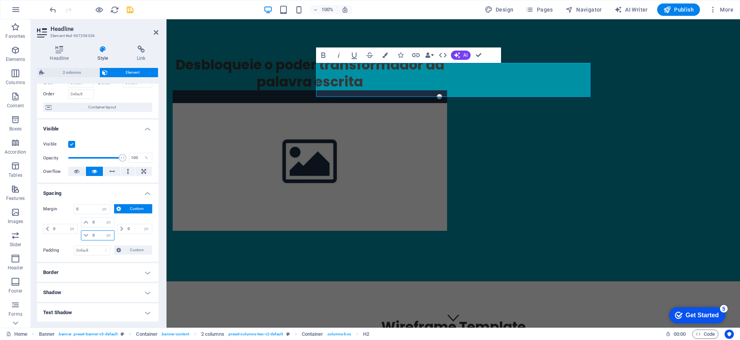
click at [98, 234] on input "0" at bounding box center [102, 235] width 23 height 9
drag, startPoint x: 99, startPoint y: 234, endPoint x: 89, endPoint y: 234, distance: 9.3
click at [89, 234] on div "0 auto px % rem vw vh" at bounding box center [97, 235] width 33 height 10
type input "50"
select select "DISABLED_OPTION_VALUE"
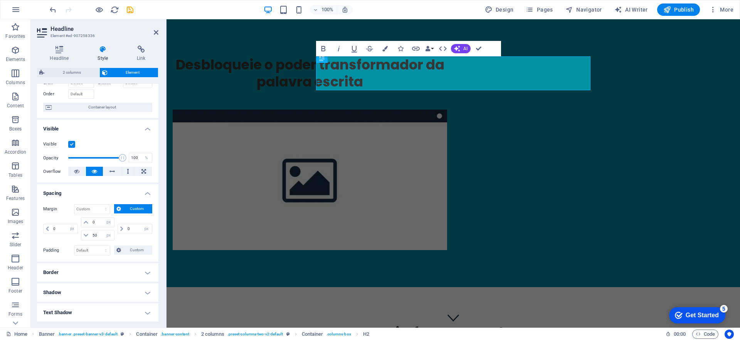
click at [133, 241] on div "0 auto px % rem vw vh 0 auto px % rem vw vh 50 auto px % rem vw vh 0 auto px % …" at bounding box center [97, 229] width 109 height 25
click at [92, 234] on input "50" at bounding box center [102, 235] width 23 height 9
type input "30"
click at [130, 235] on div "0 auto px % rem vw vh" at bounding box center [134, 228] width 36 height 23
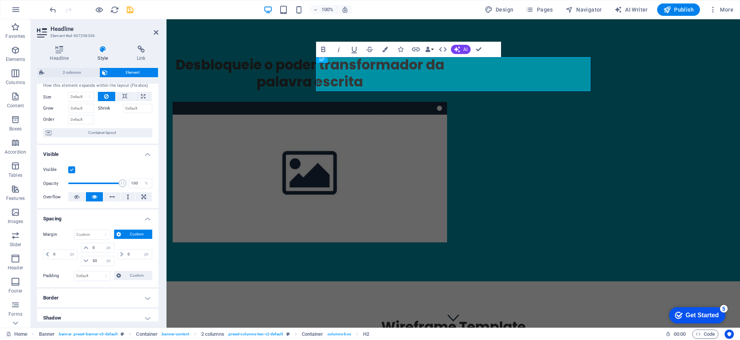
scroll to position [0, 0]
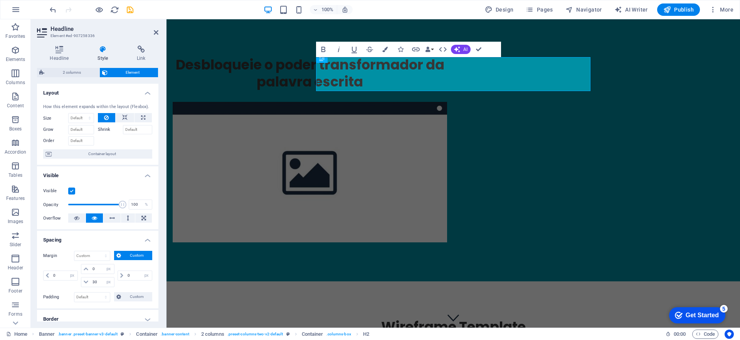
click at [108, 58] on h4 "Style" at bounding box center [104, 53] width 39 height 16
drag, startPoint x: 138, startPoint y: 59, endPoint x: 134, endPoint y: 59, distance: 4.6
click at [138, 59] on h4 "Link" at bounding box center [141, 53] width 34 height 16
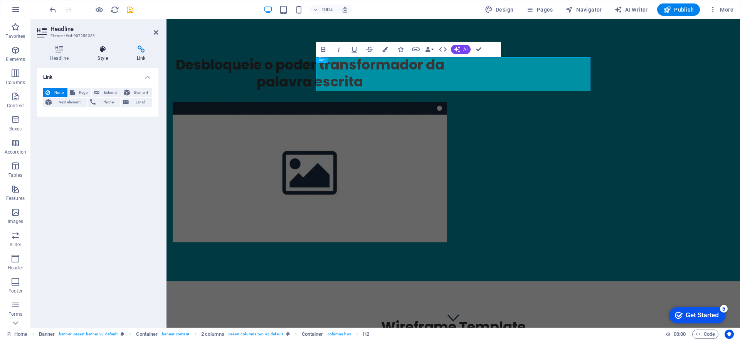
click at [105, 53] on h4 "Style" at bounding box center [104, 53] width 39 height 16
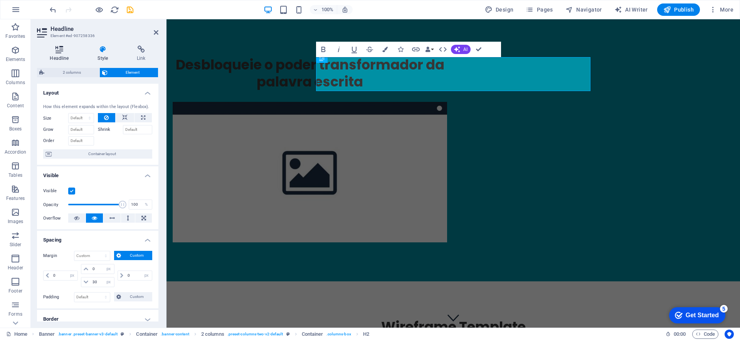
click at [53, 54] on h4 "Headline" at bounding box center [61, 53] width 48 height 16
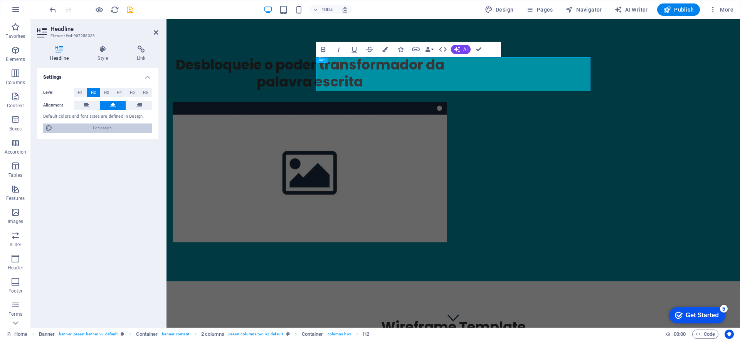
click at [97, 130] on span "Edit design" at bounding box center [102, 127] width 95 height 9
select select "px"
select select "300"
select select "px"
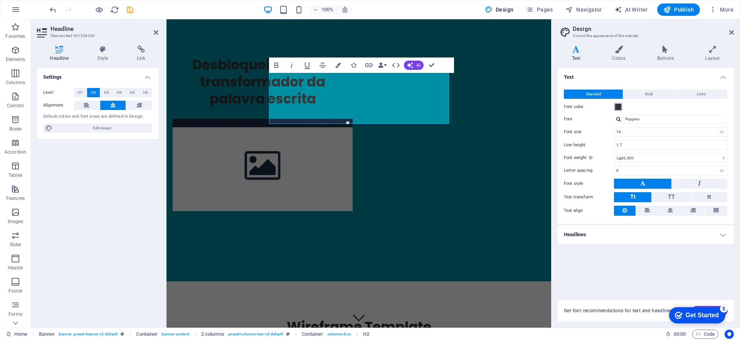
click at [615, 107] on button "Font color" at bounding box center [618, 107] width 8 height 8
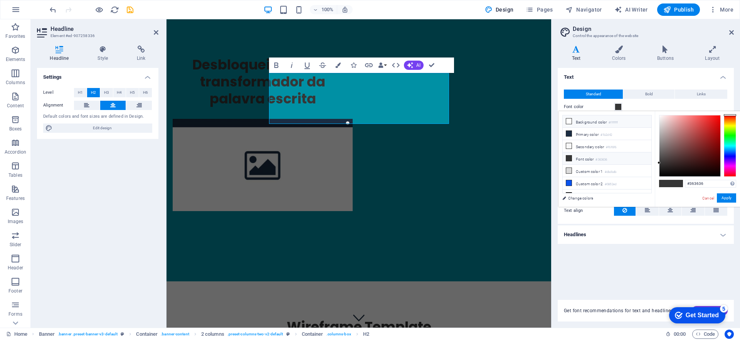
click at [589, 128] on li "Primary color #1b2d42" at bounding box center [607, 134] width 89 height 12
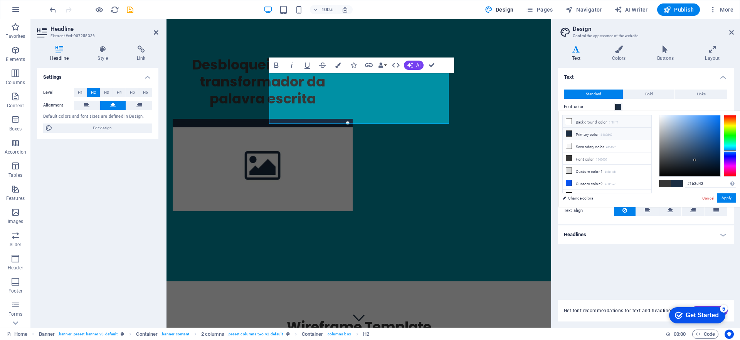
click at [590, 123] on li "Background color #ffffff" at bounding box center [607, 121] width 89 height 12
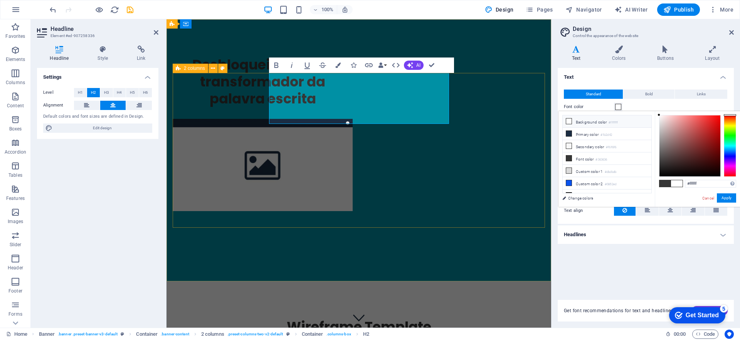
drag, startPoint x: 532, startPoint y: 117, endPoint x: 506, endPoint y: 115, distance: 26.7
click at [532, 117] on div "Desbloqueie o poder transformador da palavra escrita" at bounding box center [359, 133] width 372 height 155
click at [545, 113] on div "Desbloqueie o poder transformador da palavra escrita" at bounding box center [359, 133] width 372 height 155
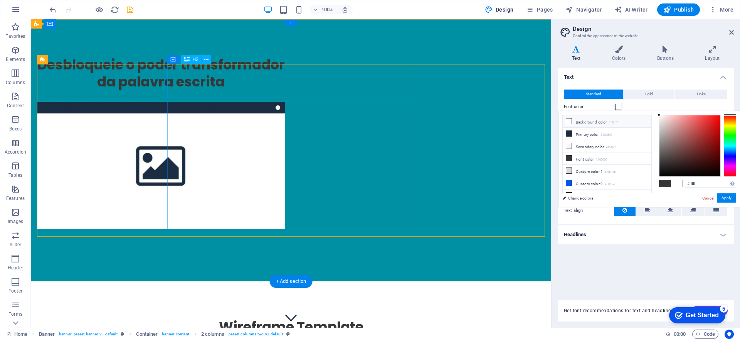
click at [285, 68] on div "Desbloqueie o poder transformador da palavra escrita" at bounding box center [161, 73] width 248 height 34
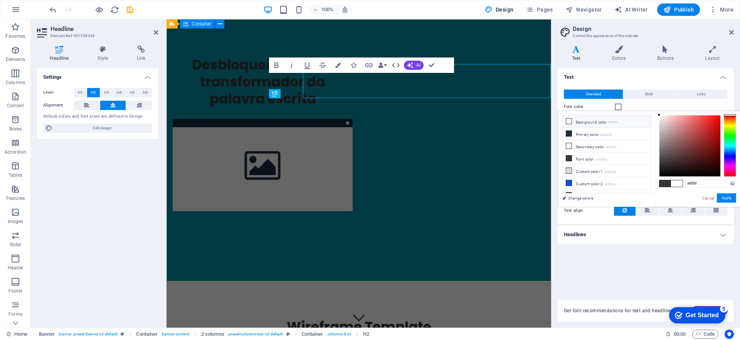
click at [328, 68] on button "Strikethrough" at bounding box center [322, 64] width 15 height 15
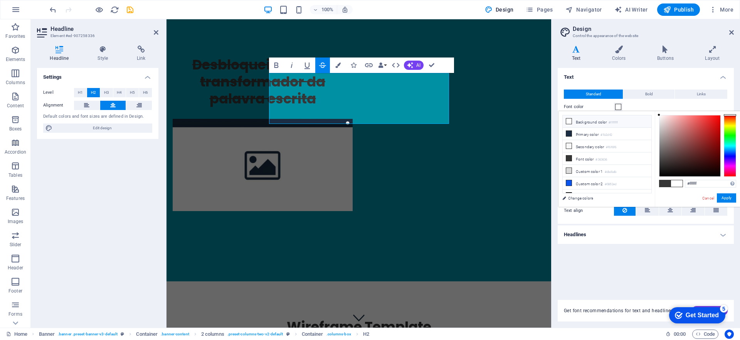
click at [322, 66] on icon "button" at bounding box center [322, 64] width 7 height 5
type input "#ffffff"
drag, startPoint x: 679, startPoint y: 134, endPoint x: 650, endPoint y: 107, distance: 39.3
click at [649, 106] on body "guiametodojournaling.supercriativos.com.br Home Favorites Elements Columns Cont…" at bounding box center [370, 170] width 740 height 340
click at [726, 199] on button "Apply" at bounding box center [726, 197] width 19 height 9
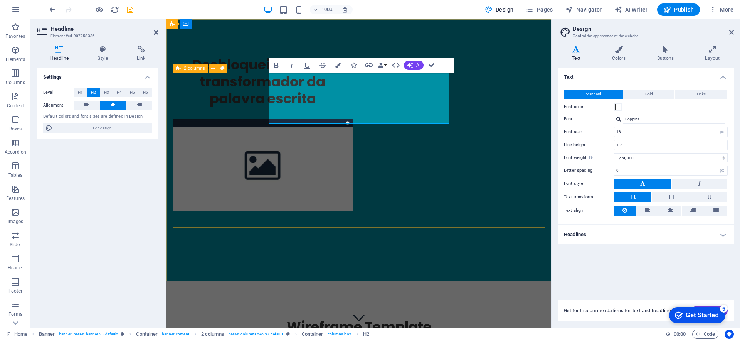
drag, startPoint x: 482, startPoint y: 170, endPoint x: 490, endPoint y: 171, distance: 8.2
click at [482, 170] on div "Desbloqueie o poder transformador da palavra escrita" at bounding box center [359, 133] width 372 height 155
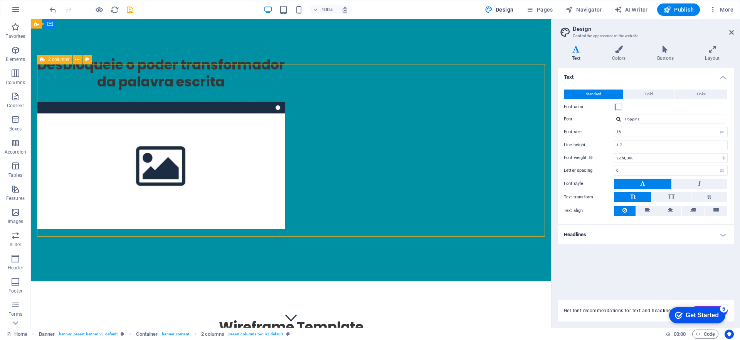
click at [490, 171] on div "Desbloqueie o poder transformador da palavra escrita" at bounding box center [291, 142] width 508 height 172
click at [285, 90] on div "Desbloqueie o poder transformador da palavra escrita" at bounding box center [161, 73] width 248 height 34
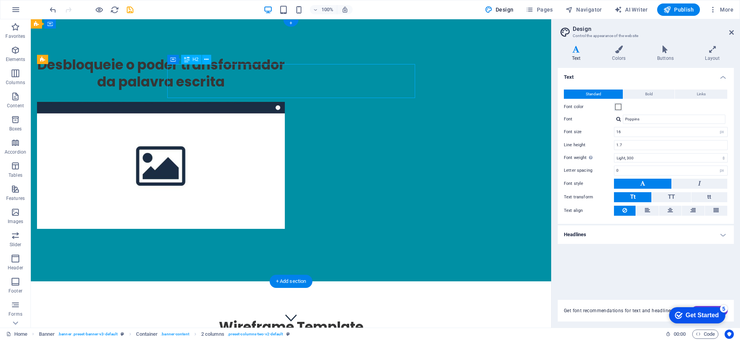
click at [285, 90] on div "Desbloqueie o poder transformador da palavra escrita" at bounding box center [161, 73] width 248 height 34
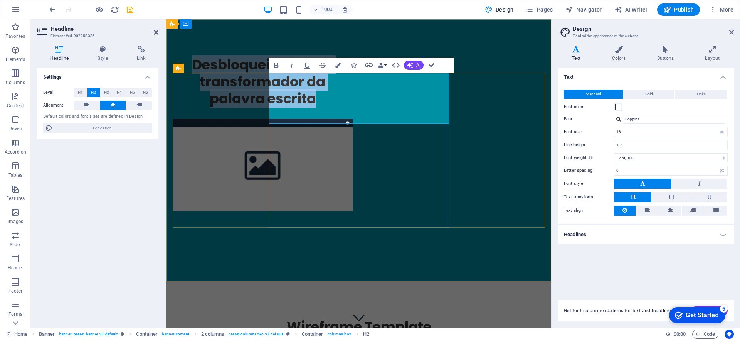
click at [326, 93] on h2 "Desbloqueie o poder transformador da palavra escrita" at bounding box center [263, 81] width 180 height 51
drag, startPoint x: 311, startPoint y: 91, endPoint x: 300, endPoint y: 85, distance: 12.6
click at [310, 91] on h2 "Desbloqueie o poder transformador da palavra escrita" at bounding box center [263, 81] width 180 height 51
drag, startPoint x: 298, startPoint y: 81, endPoint x: 431, endPoint y: 112, distance: 137.5
click at [353, 107] on h2 "Desbloqueie o poder transformador da palavra escrita" at bounding box center [263, 81] width 180 height 51
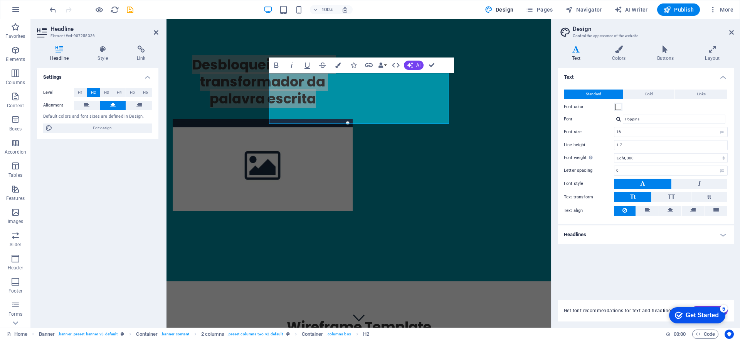
click at [662, 236] on h4 "Headlines" at bounding box center [646, 234] width 176 height 19
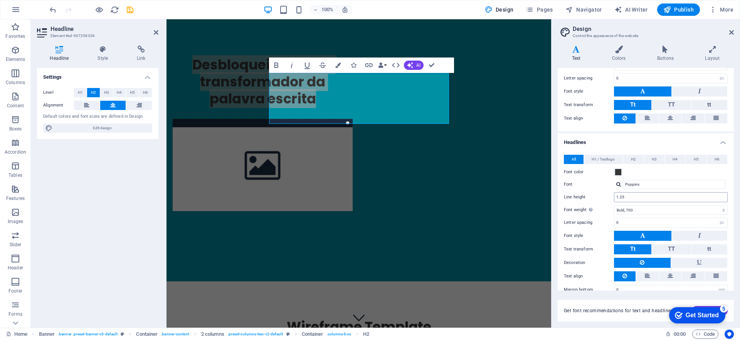
scroll to position [96, 0]
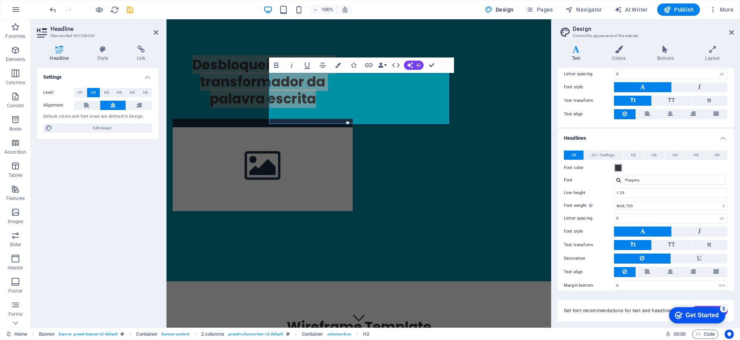
click at [621, 170] on span at bounding box center [618, 168] width 6 height 6
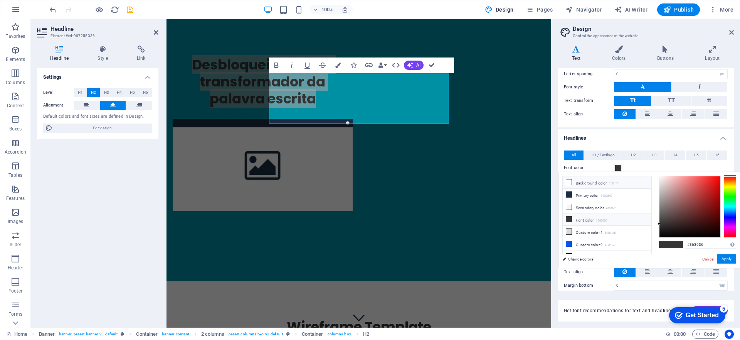
click at [571, 181] on li "Background color #ffffff" at bounding box center [607, 182] width 89 height 12
type input "#ffffff"
click at [570, 181] on icon at bounding box center [568, 181] width 5 height 5
click at [728, 254] on button "Apply" at bounding box center [726, 258] width 19 height 9
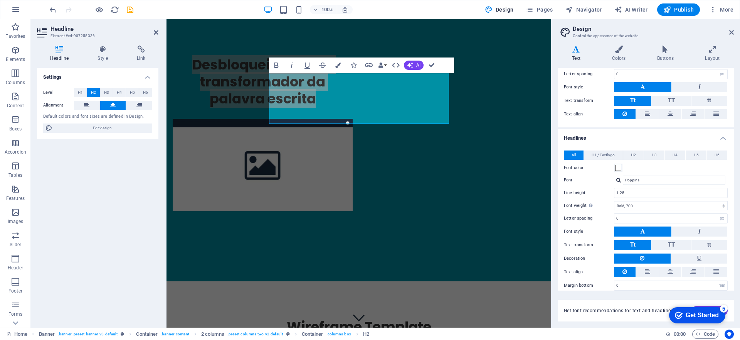
click at [728, 257] on div "All H1 / Textlogo H2 H3 H4 H5 H6 Font color Font Poppins Line height 1.25 Font …" at bounding box center [645, 220] width 179 height 155
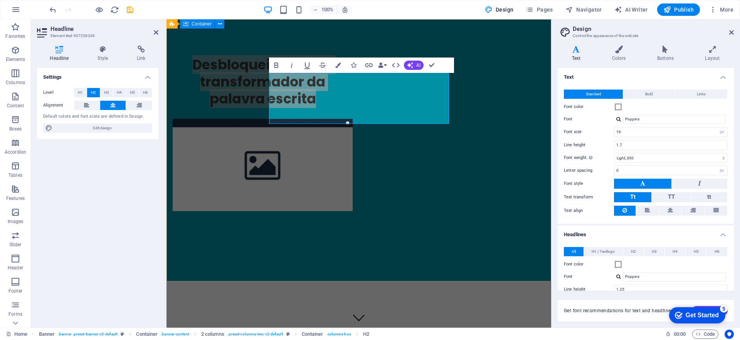
click at [505, 52] on div "Desbloqueie o poder transformador da palavra escrita" at bounding box center [359, 133] width 385 height 229
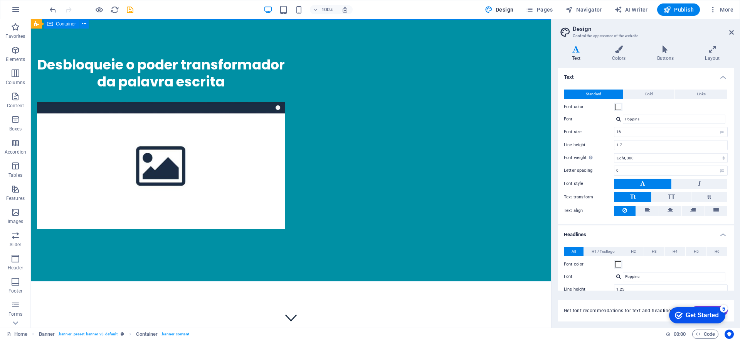
click at [495, 49] on div "Desbloqueie o poder transformador da palavra escrita" at bounding box center [291, 142] width 520 height 246
click at [733, 30] on icon at bounding box center [731, 32] width 5 height 6
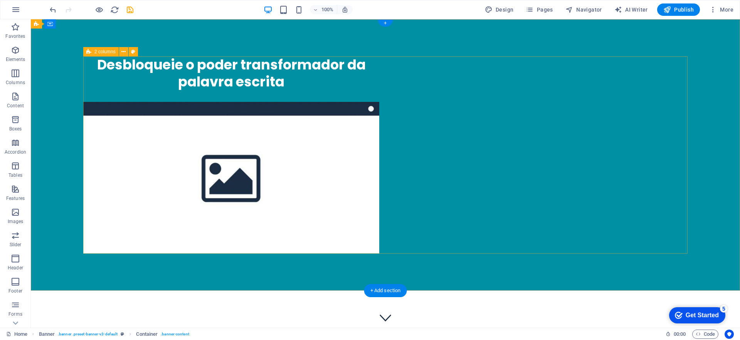
click at [620, 132] on div "Desbloqueie o poder transformador da palavra escrita" at bounding box center [385, 154] width 605 height 197
click at [379, 152] on figure at bounding box center [231, 178] width 296 height 152
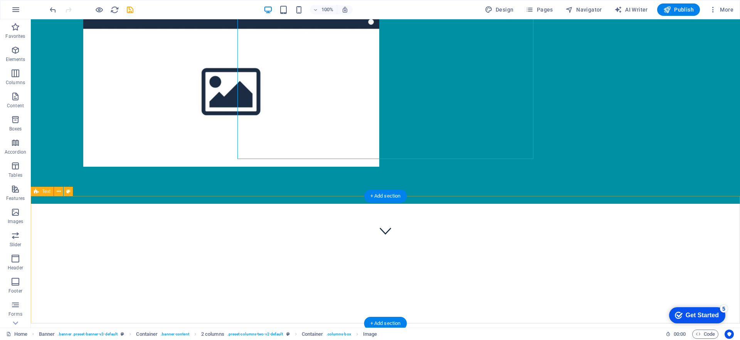
scroll to position [94, 0]
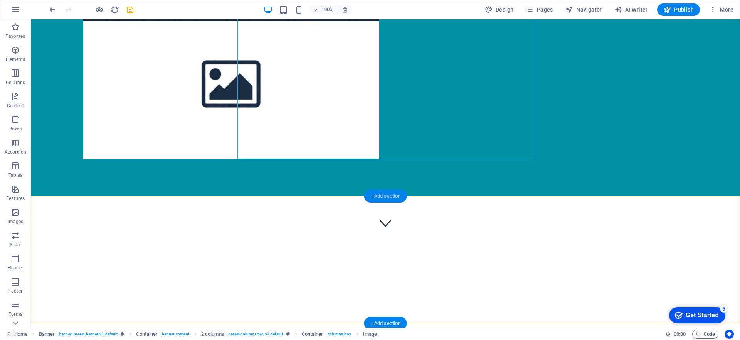
click at [391, 198] on div "+ Add section" at bounding box center [385, 195] width 43 height 13
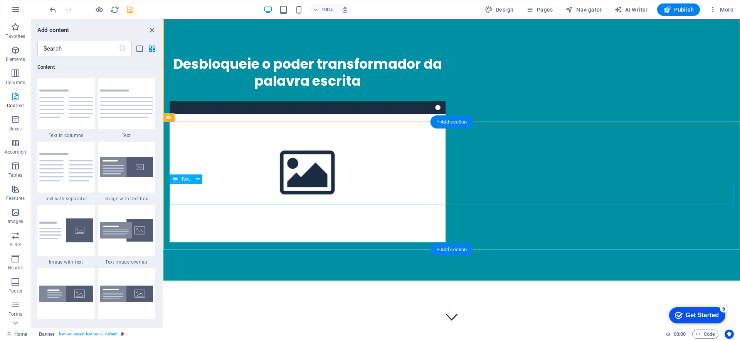
scroll to position [0, 0]
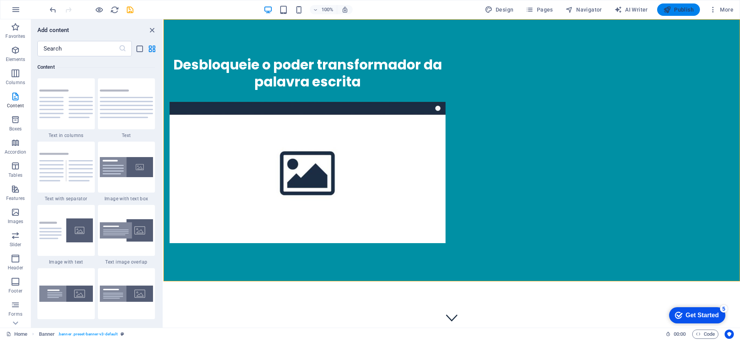
click at [670, 10] on icon "button" at bounding box center [667, 10] width 8 height 8
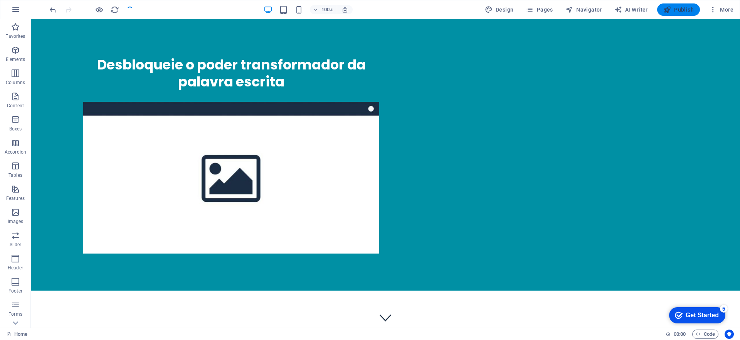
click at [669, 10] on icon "button" at bounding box center [667, 10] width 8 height 8
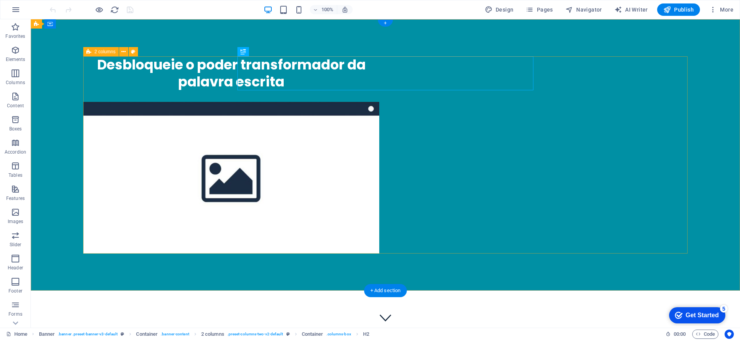
click at [605, 192] on div "Desbloqueie o poder transformador da palavra escrita" at bounding box center [385, 154] width 605 height 197
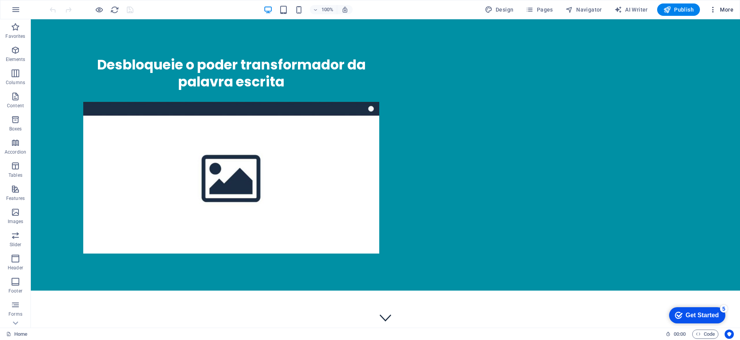
click at [716, 10] on icon "button" at bounding box center [713, 10] width 8 height 8
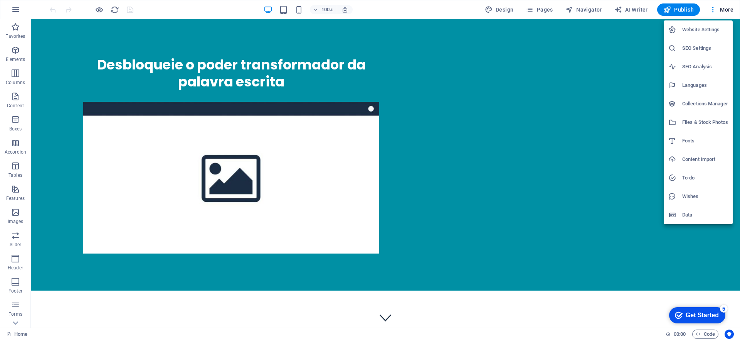
click at [699, 28] on h6 "Website Settings" at bounding box center [705, 29] width 46 height 9
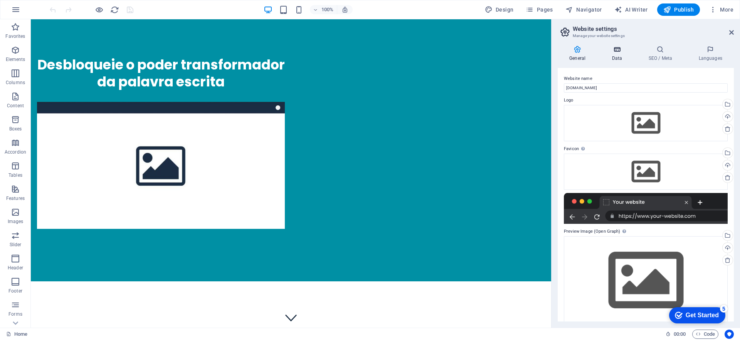
click at [625, 51] on icon at bounding box center [617, 49] width 34 height 8
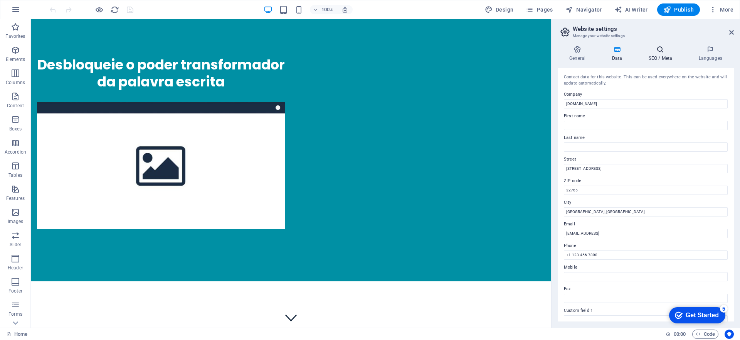
click at [661, 59] on h4 "SEO / Meta" at bounding box center [662, 53] width 50 height 16
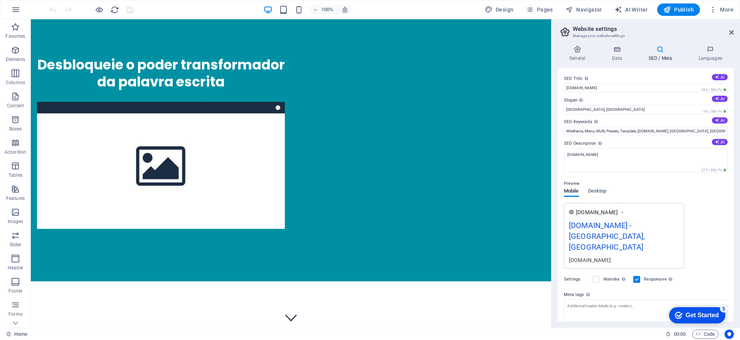
scroll to position [41, 0]
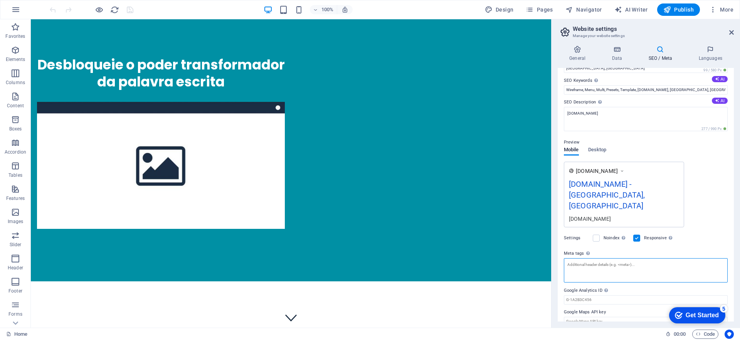
click at [637, 258] on textarea "Meta tags Enter HTML code here that will be placed inside the tags of your webs…" at bounding box center [646, 270] width 164 height 24
click at [679, 262] on textarea "Meta tags Enter HTML code here that will be placed inside the tags of your webs…" at bounding box center [646, 273] width 164 height 30
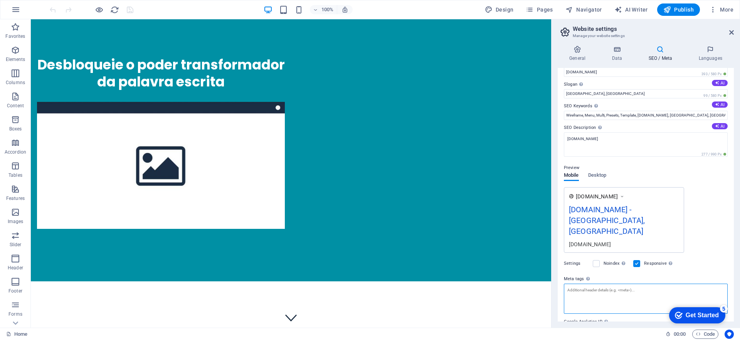
scroll to position [0, 0]
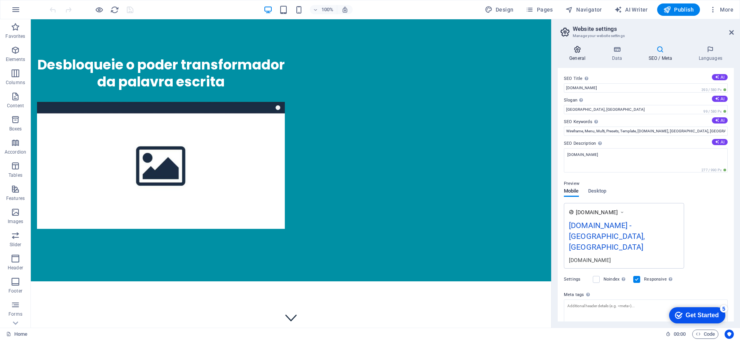
click at [579, 52] on icon at bounding box center [577, 49] width 39 height 8
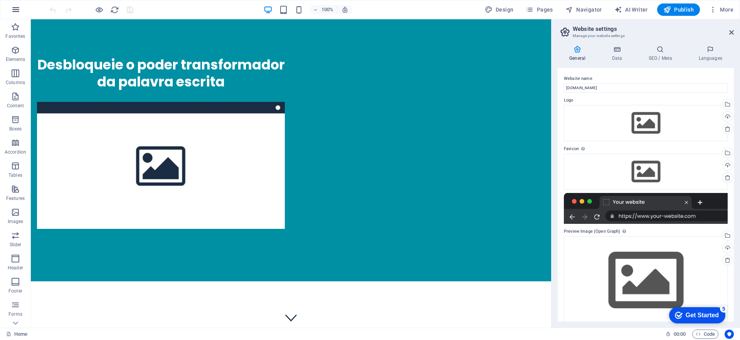
click at [19, 6] on icon "button" at bounding box center [15, 9] width 9 height 9
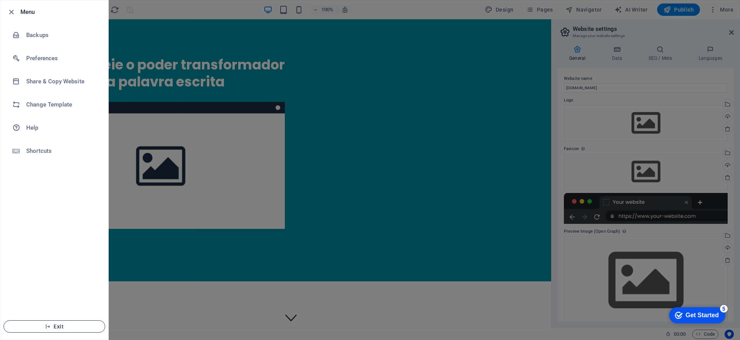
click at [59, 328] on span "Exit" at bounding box center [54, 326] width 89 height 6
